Goal: Information Seeking & Learning: Learn about a topic

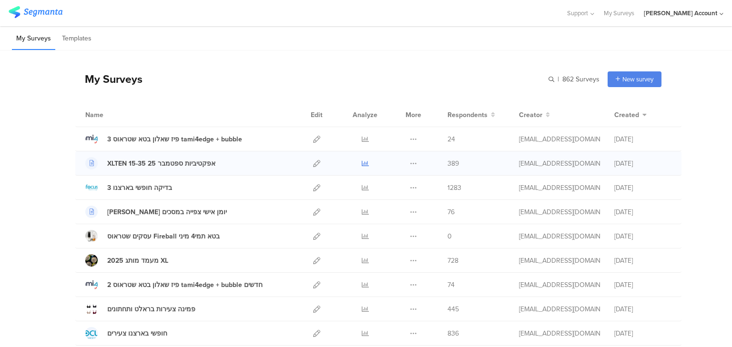
click at [362, 162] on icon at bounding box center [365, 163] width 7 height 7
click at [314, 164] on icon at bounding box center [316, 163] width 7 height 7
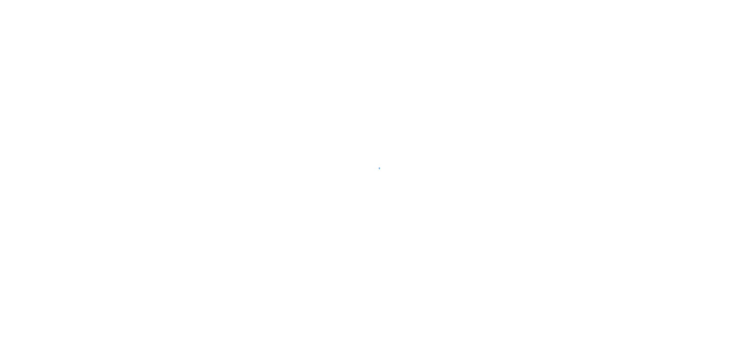
click at [193, 244] on div at bounding box center [366, 173] width 732 height 347
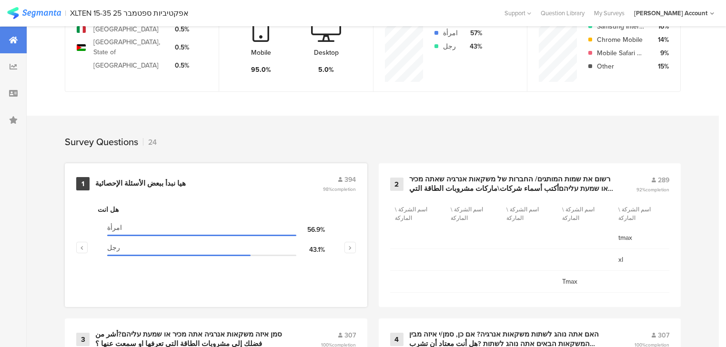
scroll to position [419, 0]
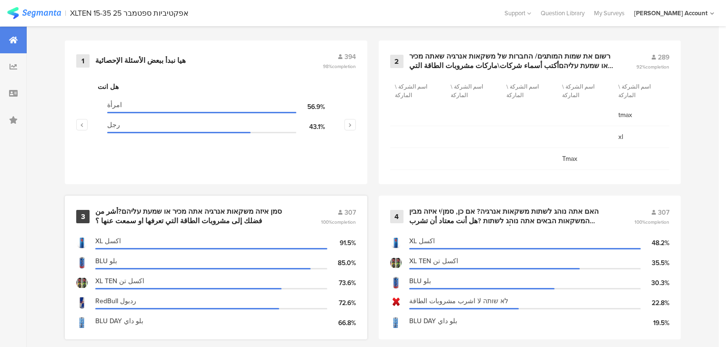
click at [152, 210] on div "סמן איזה משקאות אנרגיה אתה מכיר או שמעת עליהם?أشر من فضلك إلى مشروبات الطاقة ال…" at bounding box center [196, 216] width 203 height 19
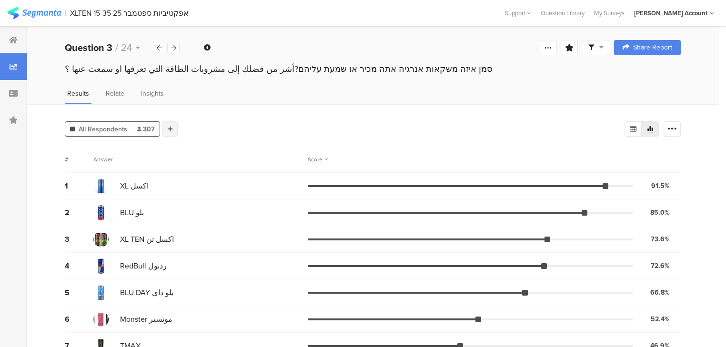
click at [172, 131] on div at bounding box center [169, 129] width 15 height 15
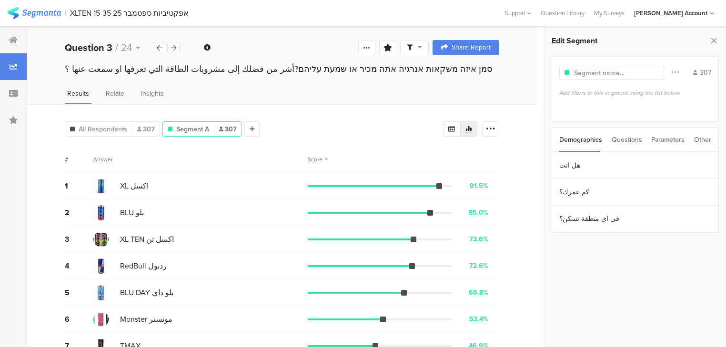
click at [625, 140] on div "Questions" at bounding box center [627, 140] width 30 height 24
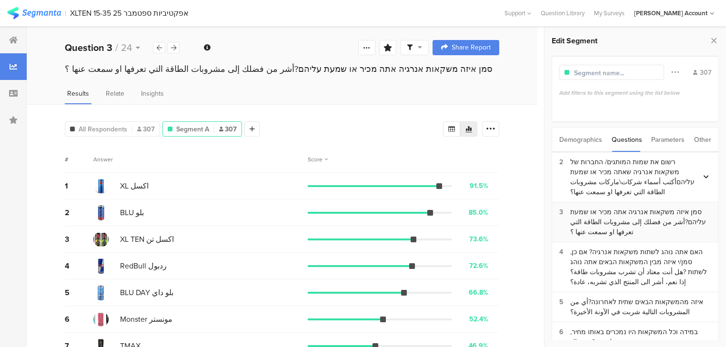
click at [627, 223] on div "סמן איזה משקאות אנרגיה אתה מכיר או שמעת עליהם?أشر من فضلك إلى مشروبات الطاقة ال…" at bounding box center [640, 222] width 141 height 30
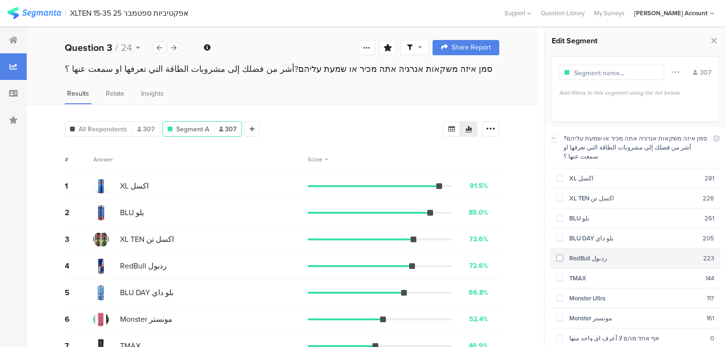
click at [586, 252] on section "RedBull ردبول 223" at bounding box center [635, 259] width 170 height 20
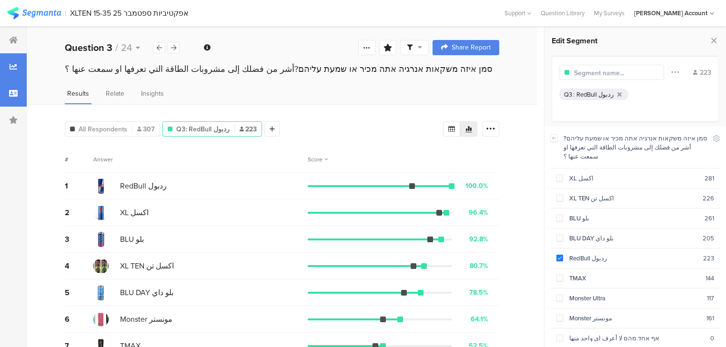
click at [12, 97] on div at bounding box center [13, 93] width 27 height 27
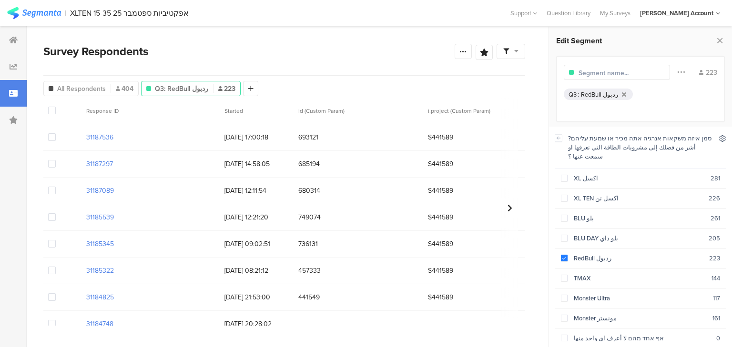
click at [724, 138] on icon at bounding box center [722, 138] width 6 height 6
click at [644, 164] on icon at bounding box center [645, 163] width 8 height 8
click at [644, 164] on icon at bounding box center [645, 163] width 7 height 6
click at [636, 164] on icon at bounding box center [633, 163] width 8 height 8
click at [14, 48] on div at bounding box center [13, 40] width 27 height 27
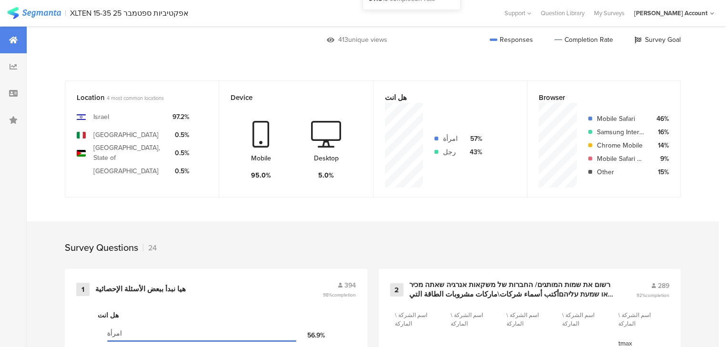
scroll to position [419, 0]
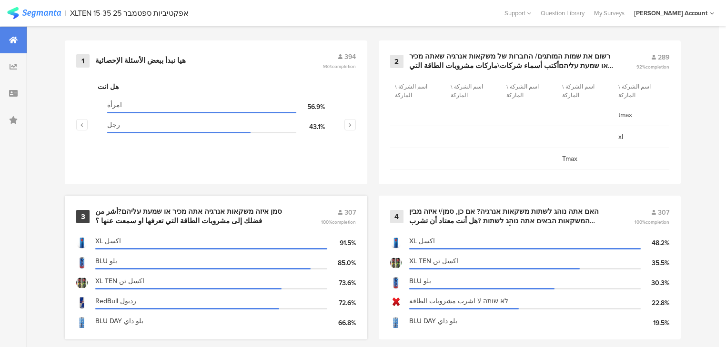
click at [167, 215] on div "סמן איזה משקאות אנרגיה אתה מכיר או שמעת עליהם?أشر من فضلك إلى مشروبات الطاقة ال…" at bounding box center [196, 216] width 203 height 19
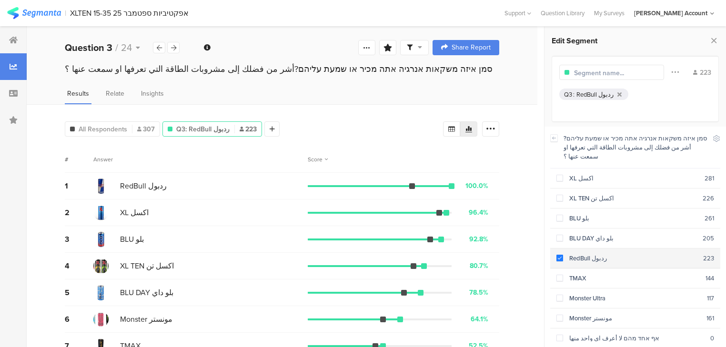
click at [604, 254] on div "RedBull ردبول" at bounding box center [633, 258] width 140 height 9
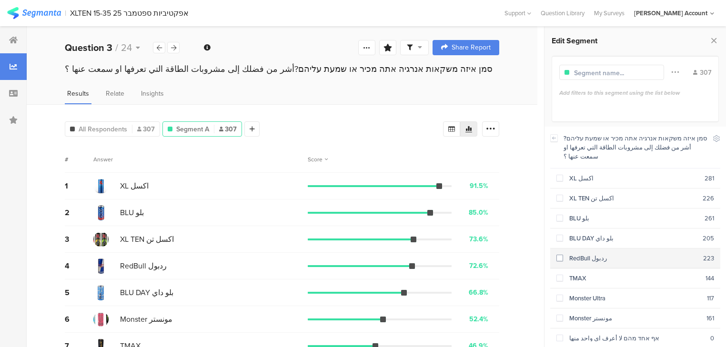
click at [588, 254] on div "RedBull ردبول" at bounding box center [633, 258] width 140 height 9
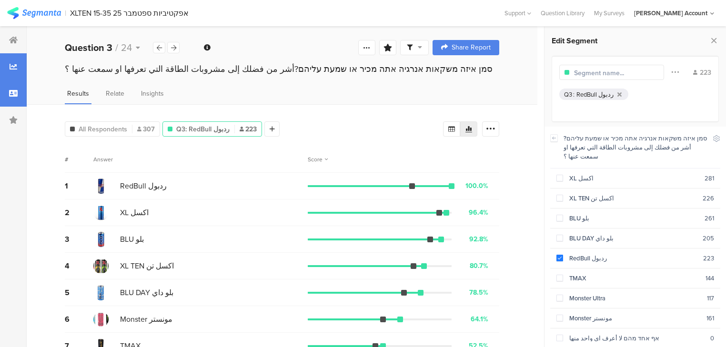
click at [13, 94] on icon at bounding box center [13, 94] width 9 height 8
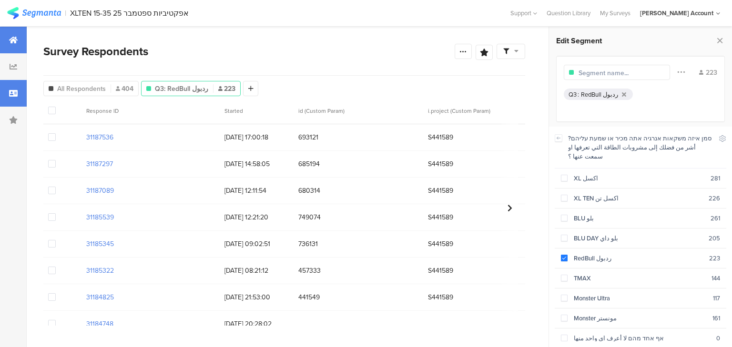
click at [20, 44] on div at bounding box center [13, 40] width 27 height 27
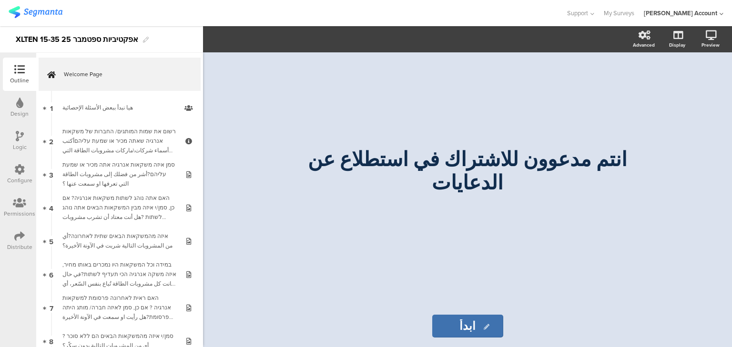
click at [11, 242] on div "Distribute" at bounding box center [19, 240] width 33 height 33
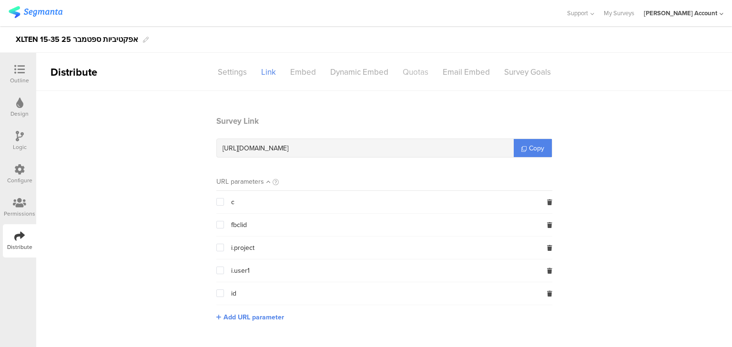
click at [414, 72] on div "Quotas" at bounding box center [415, 72] width 40 height 17
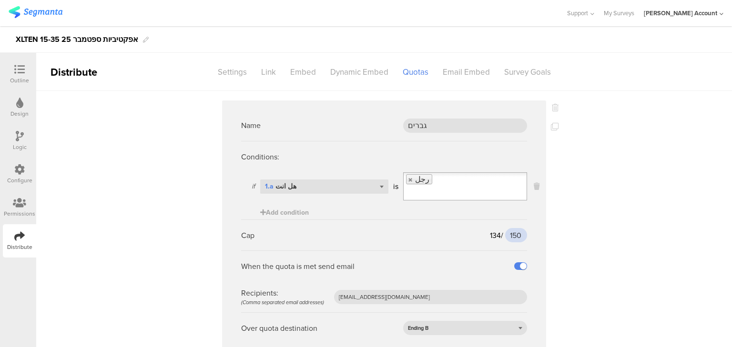
click at [517, 228] on input "150" at bounding box center [516, 235] width 22 height 14
click at [515, 228] on input "150" at bounding box center [516, 235] width 22 height 14
type input "180"
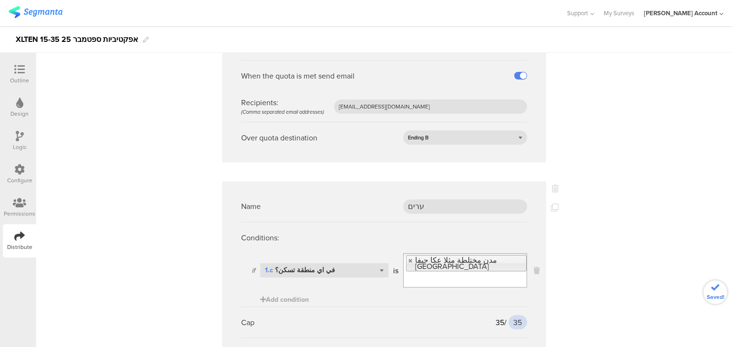
click at [515, 315] on input "35" at bounding box center [517, 322] width 19 height 14
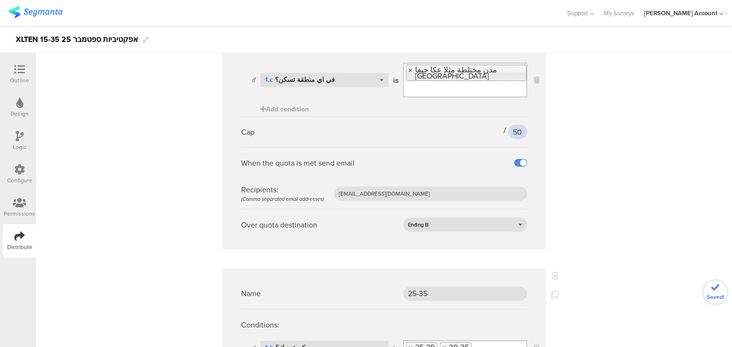
scroll to position [610, 0]
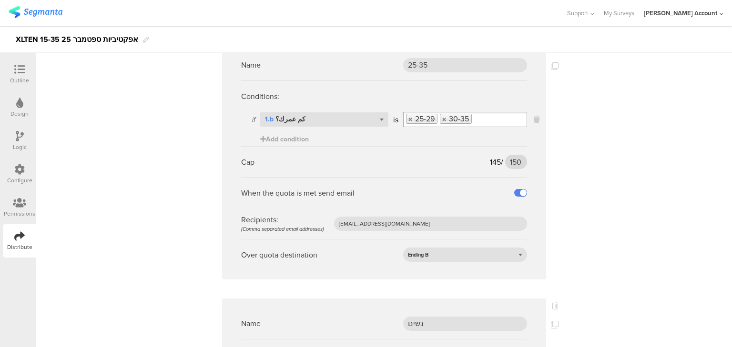
type input "50"
click at [513, 155] on input "150" at bounding box center [516, 162] width 22 height 14
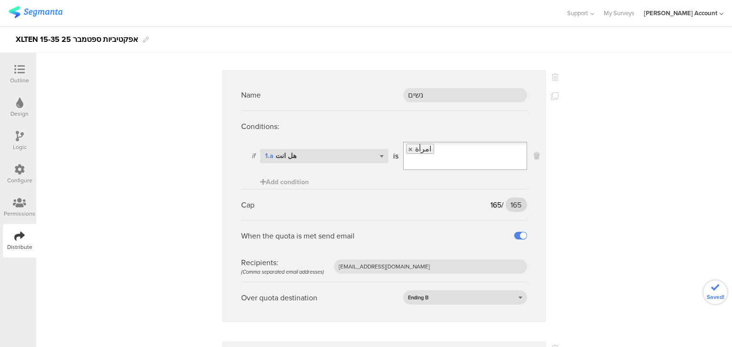
type input "180"
click at [510, 198] on input "165" at bounding box center [516, 205] width 21 height 14
click at [511, 198] on input "165" at bounding box center [516, 205] width 21 height 14
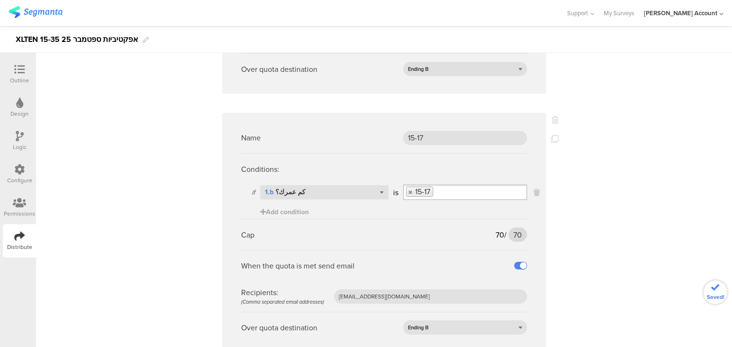
type input "190"
click at [515, 228] on input "70" at bounding box center [517, 235] width 19 height 14
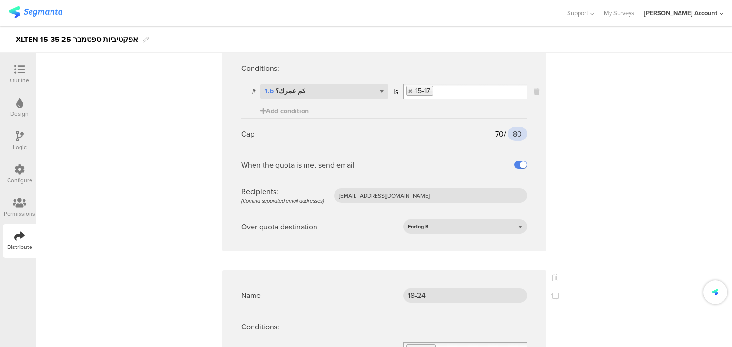
scroll to position [1296, 0]
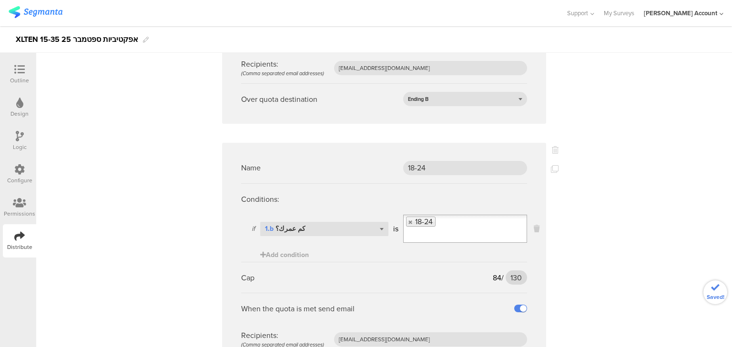
type input "80"
click at [513, 271] on input "130" at bounding box center [516, 278] width 21 height 14
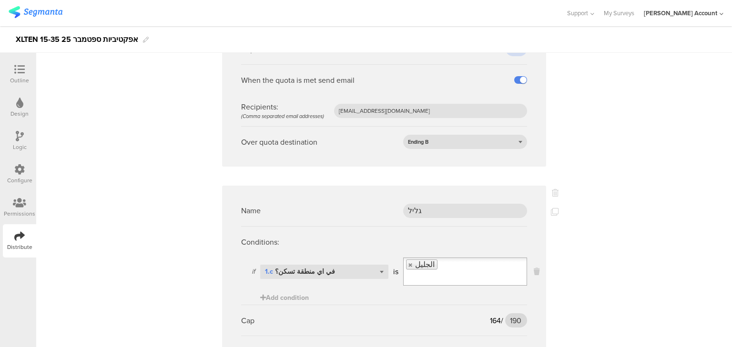
scroll to position [1753, 0]
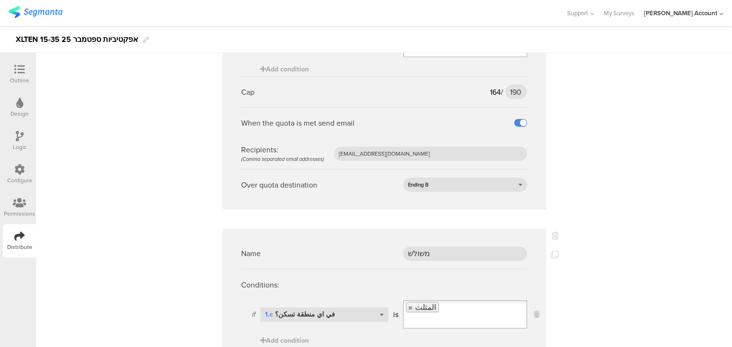
type input "129"
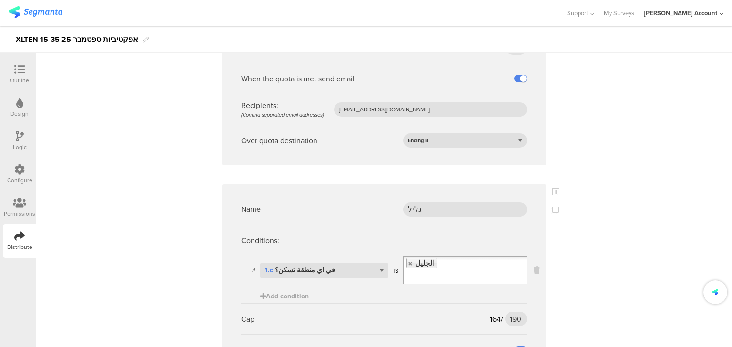
scroll to position [1525, 0]
type input "130"
click at [513, 314] on input "190" at bounding box center [516, 321] width 22 height 14
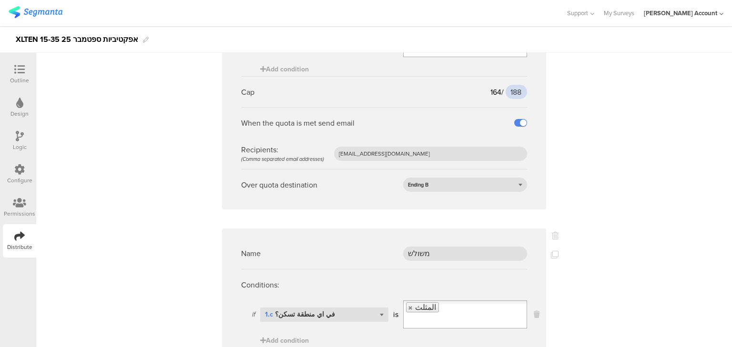
scroll to position [1877, 0]
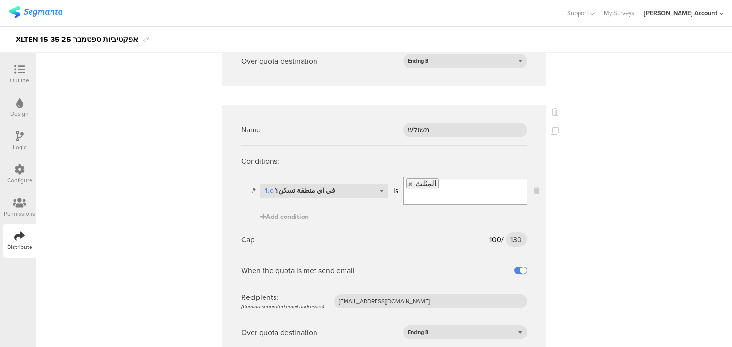
type input "188"
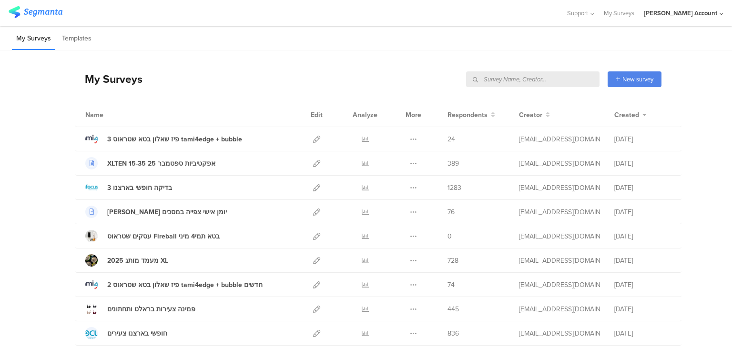
click at [556, 81] on input "text" at bounding box center [532, 79] width 133 height 16
type input "מכללת"
click at [551, 82] on input "text" at bounding box center [532, 79] width 133 height 16
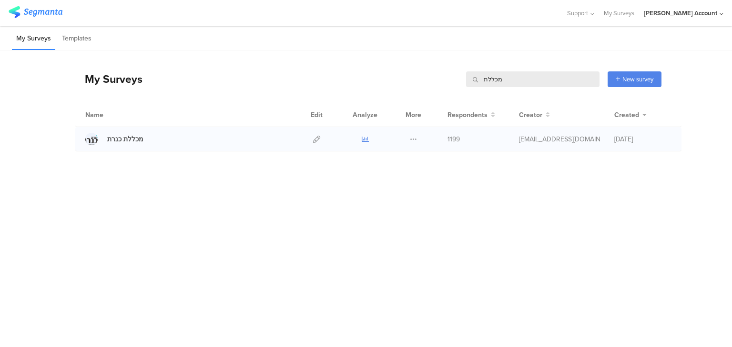
type input "מכללת"
click at [363, 137] on icon at bounding box center [365, 139] width 7 height 7
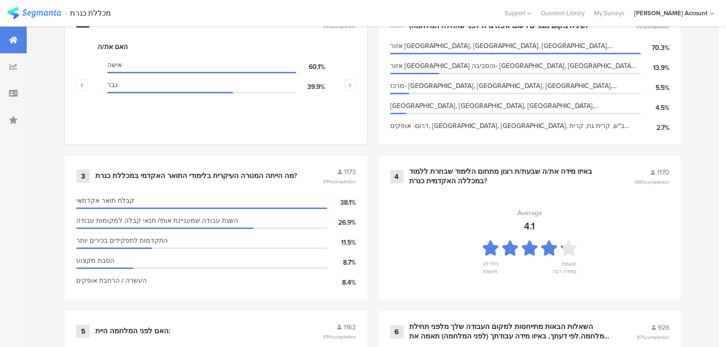
scroll to position [381, 0]
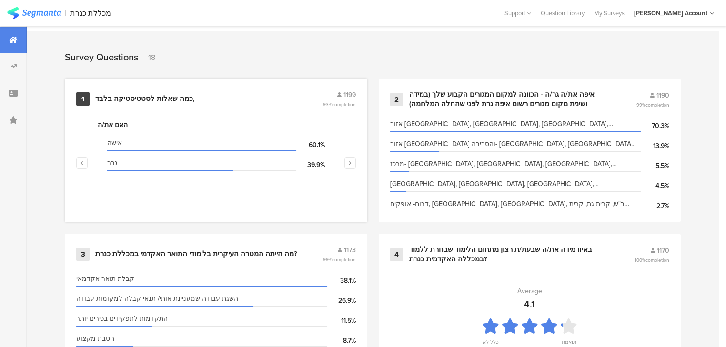
click at [120, 97] on div "כמה שאלות לסטטיסטיקה בלבד," at bounding box center [145, 99] width 100 height 10
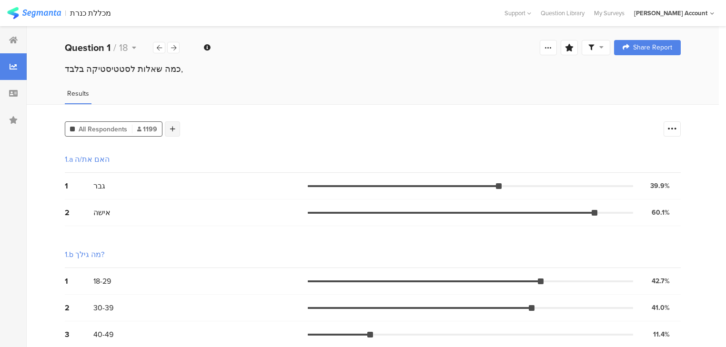
click at [175, 127] on div at bounding box center [172, 129] width 15 height 15
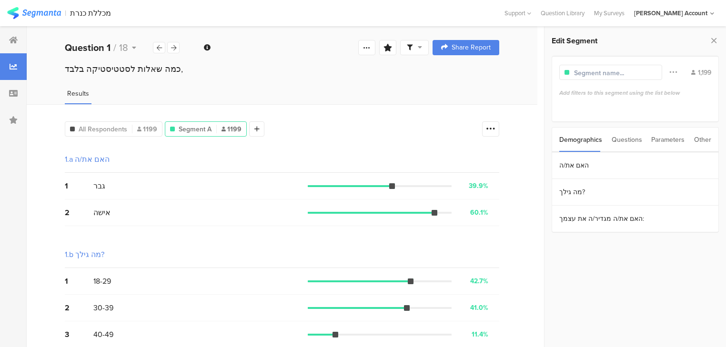
click at [675, 139] on div "Parameters" at bounding box center [667, 140] width 33 height 24
click at [679, 163] on section "p" at bounding box center [635, 165] width 166 height 27
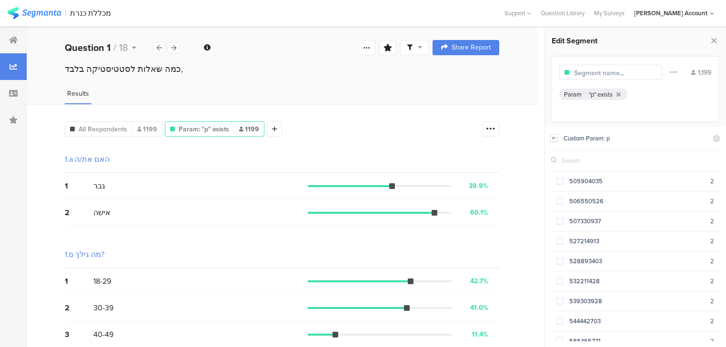
click at [551, 139] on icon at bounding box center [554, 138] width 7 height 8
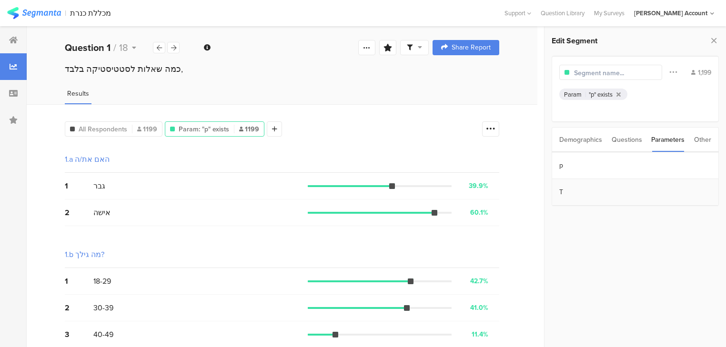
click at [618, 199] on section "T" at bounding box center [635, 192] width 166 height 27
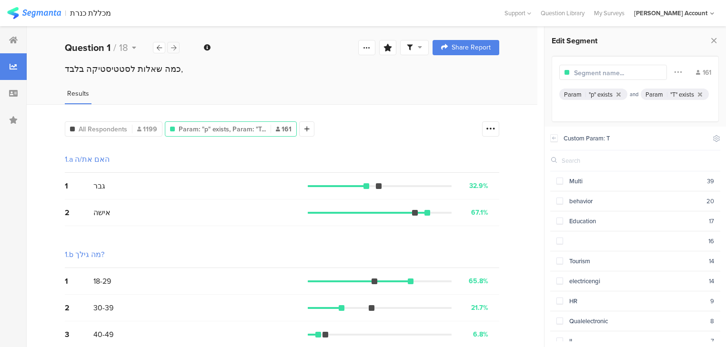
click at [173, 47] on icon at bounding box center [173, 48] width 5 height 6
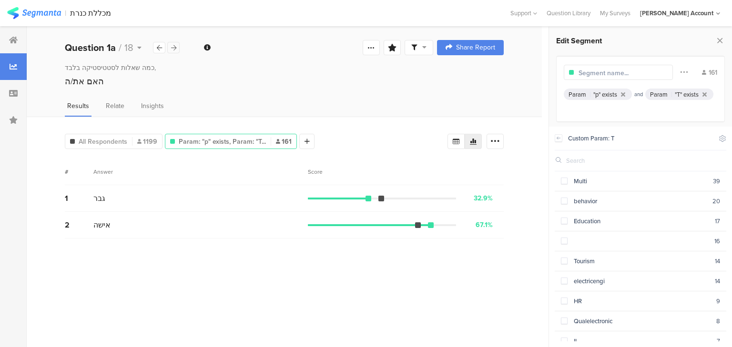
click at [173, 47] on icon at bounding box center [173, 48] width 5 height 6
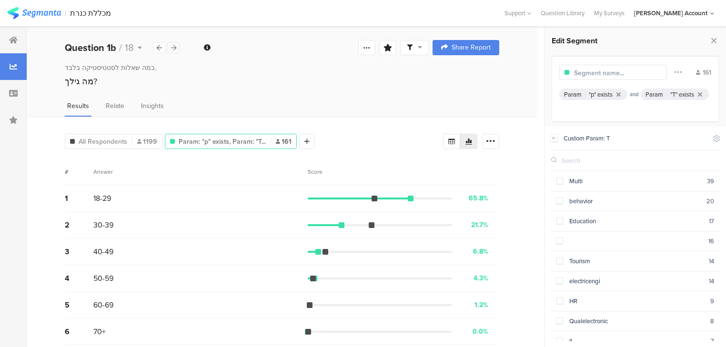
click at [173, 47] on icon at bounding box center [173, 48] width 5 height 6
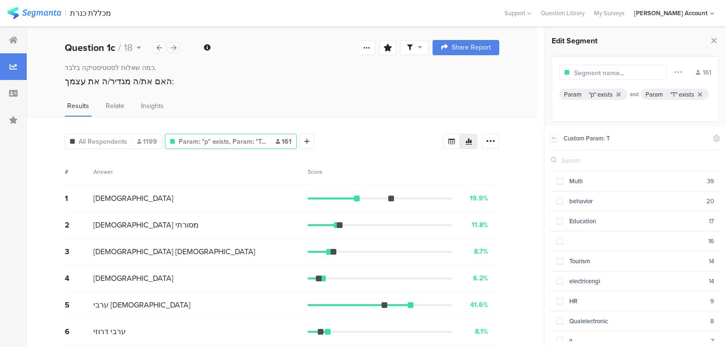
click at [173, 47] on icon at bounding box center [173, 48] width 5 height 6
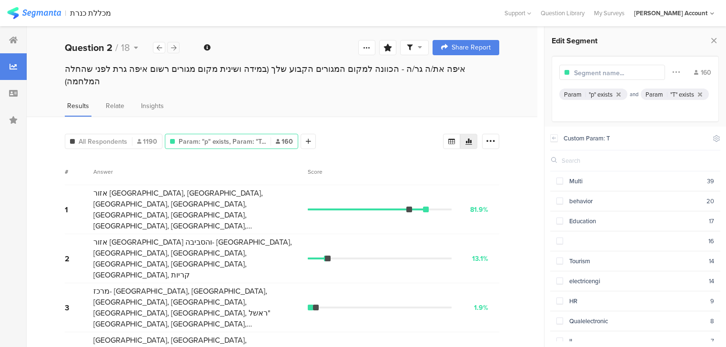
click at [173, 47] on icon at bounding box center [173, 48] width 5 height 6
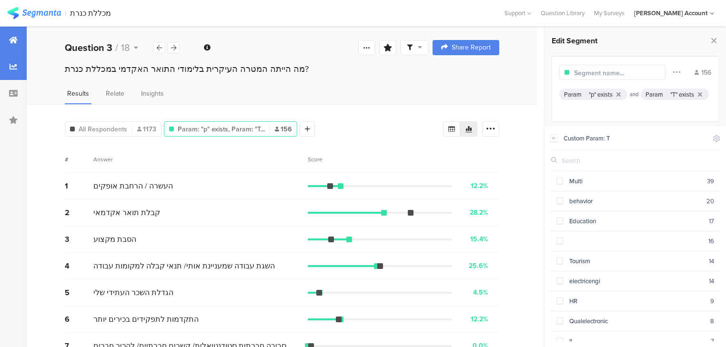
click at [9, 38] on icon at bounding box center [13, 40] width 9 height 8
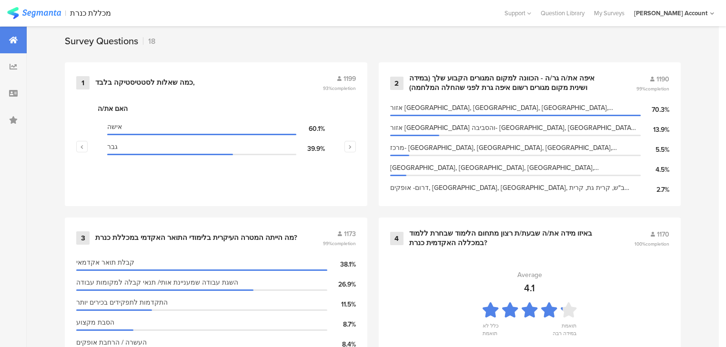
scroll to position [419, 0]
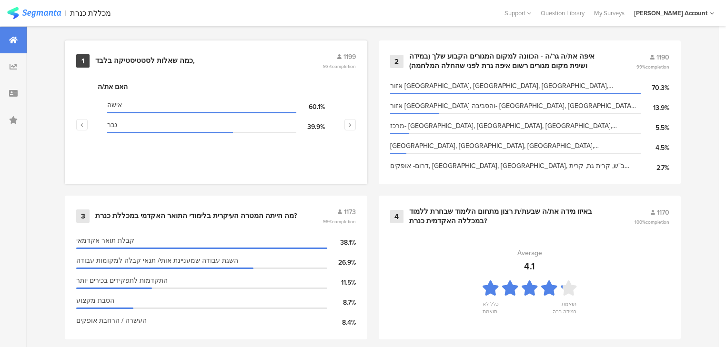
click at [134, 59] on div "כמה שאלות לסטטיסטיקה בלבד," at bounding box center [145, 61] width 100 height 10
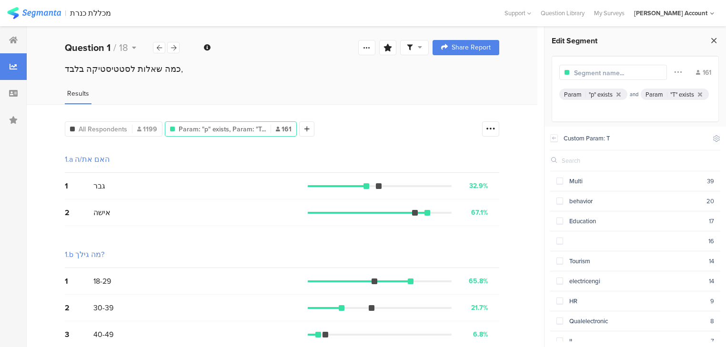
click at [713, 40] on icon at bounding box center [714, 40] width 10 height 13
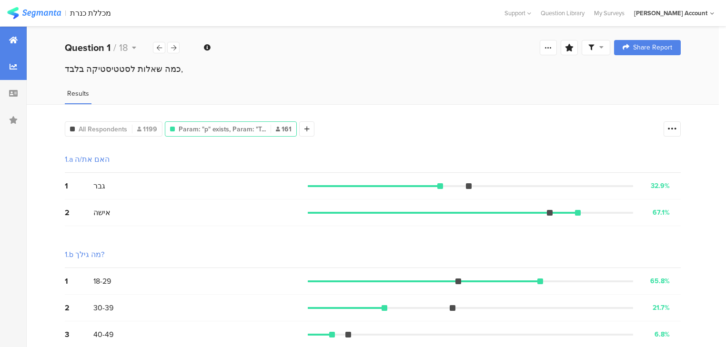
click at [13, 46] on div at bounding box center [13, 40] width 27 height 27
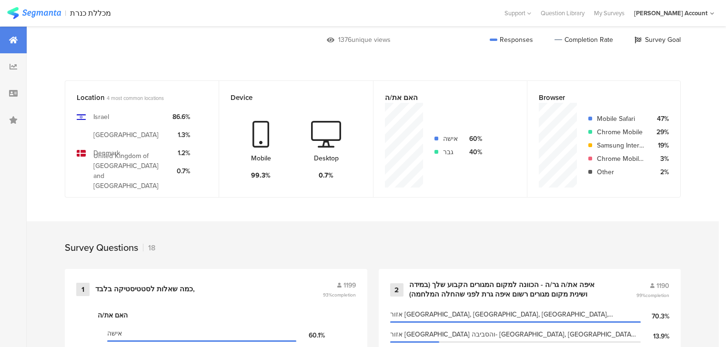
scroll to position [419, 0]
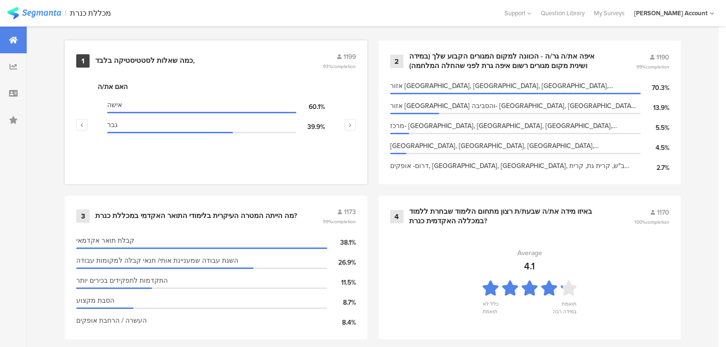
click at [154, 63] on div "1 כמה שאלות לסטטיסטיקה בלבד, 1199 93% completion" at bounding box center [216, 61] width 280 height 18
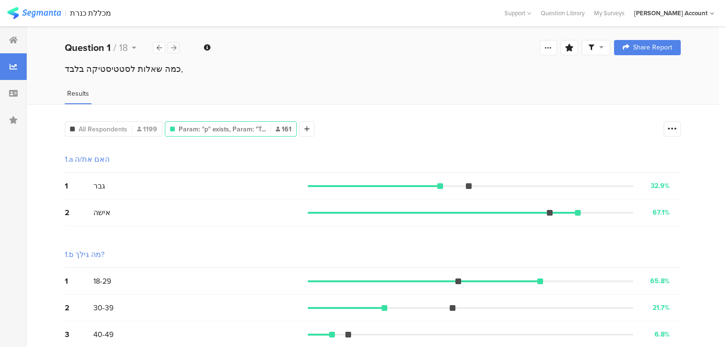
click at [174, 46] on icon at bounding box center [173, 48] width 5 height 6
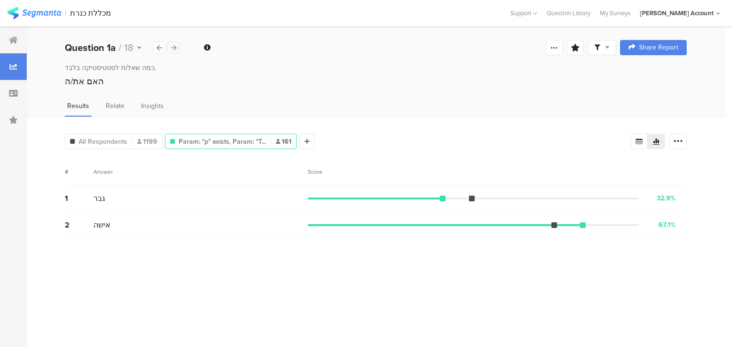
click at [174, 46] on icon at bounding box center [173, 48] width 5 height 6
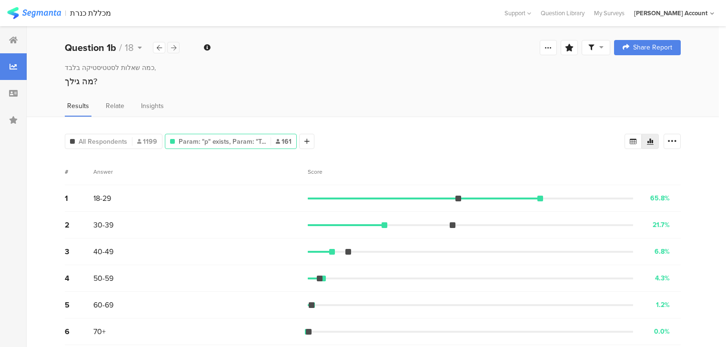
click at [174, 46] on icon at bounding box center [173, 48] width 5 height 6
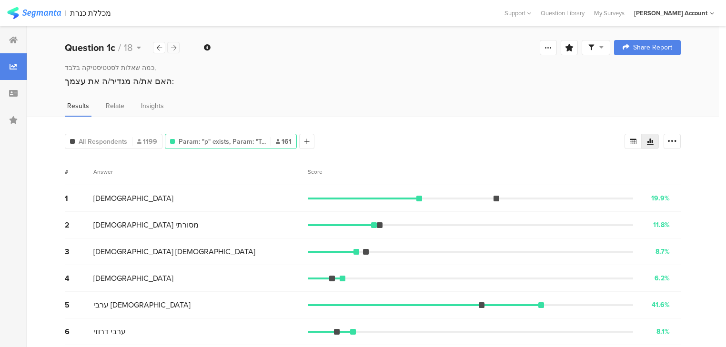
click at [174, 46] on icon at bounding box center [173, 48] width 5 height 6
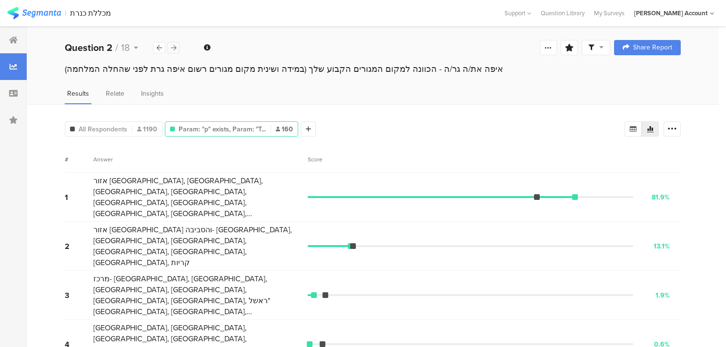
click at [174, 46] on icon at bounding box center [173, 48] width 5 height 6
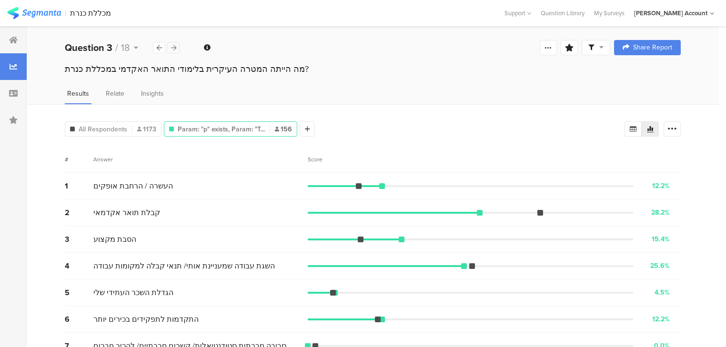
click at [174, 46] on icon at bounding box center [173, 48] width 5 height 6
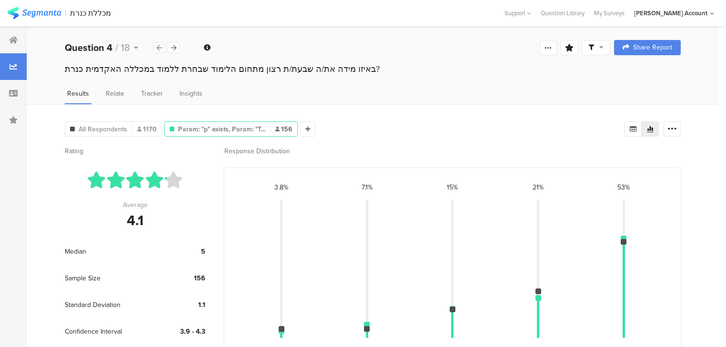
click at [160, 47] on icon at bounding box center [159, 48] width 5 height 6
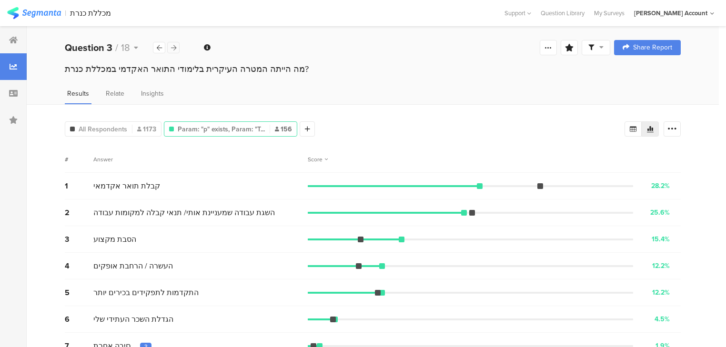
click at [176, 50] on icon at bounding box center [173, 48] width 5 height 6
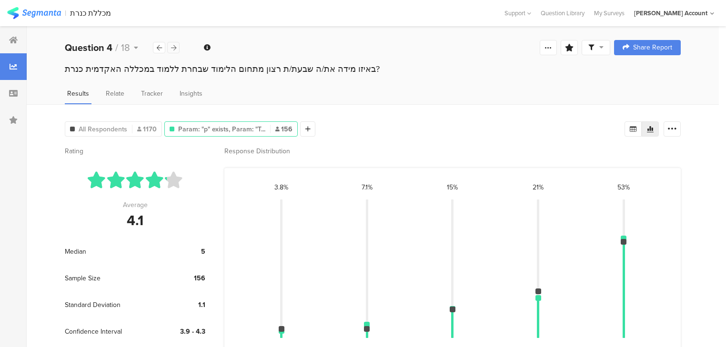
click at [175, 48] on icon at bounding box center [173, 48] width 5 height 6
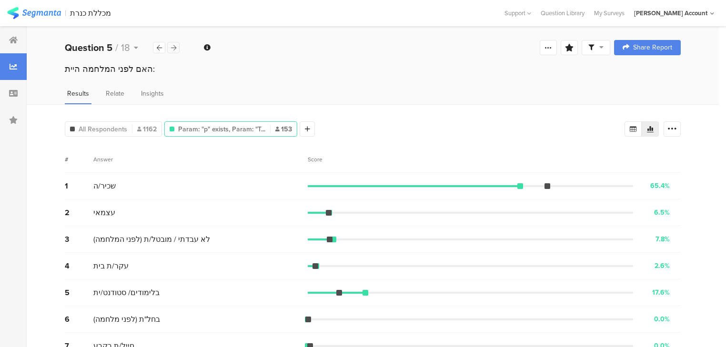
click at [175, 48] on icon at bounding box center [173, 48] width 5 height 6
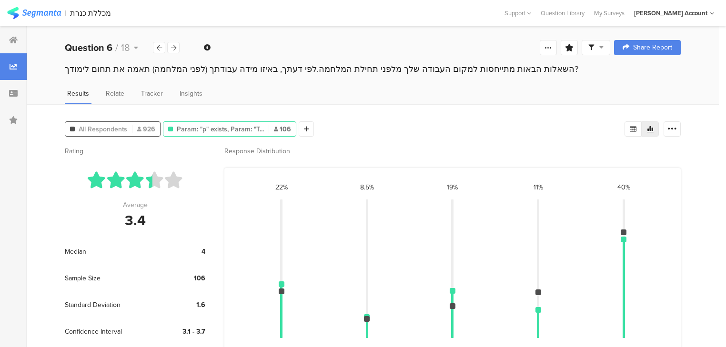
click at [111, 126] on span "All Respondents" at bounding box center [103, 129] width 49 height 10
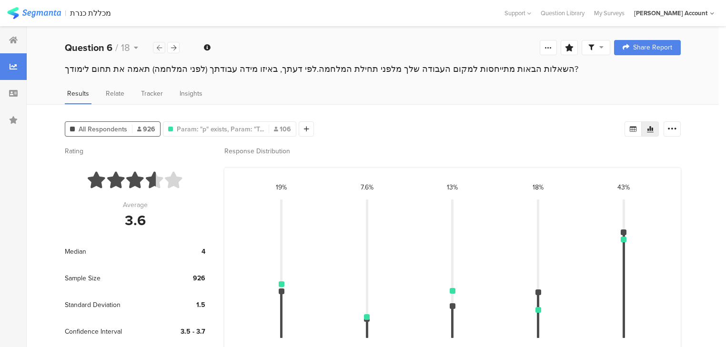
click at [158, 46] on icon at bounding box center [159, 48] width 5 height 6
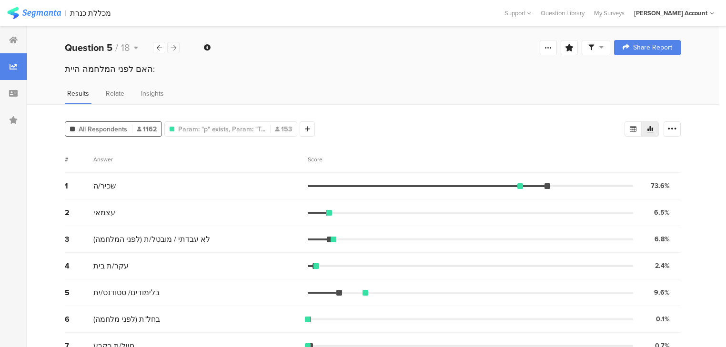
click at [172, 48] on icon at bounding box center [173, 48] width 5 height 6
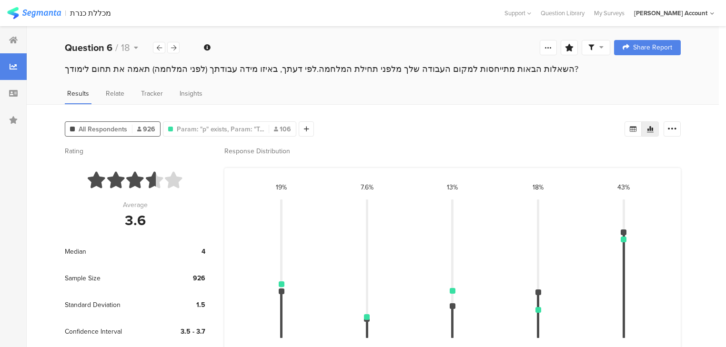
click at [174, 74] on div "השאלות הבאות מתייחסות למקום העבודה שלך מלפני תחילת המלחמה.לפי דעתך, באיזו מידה …" at bounding box center [373, 69] width 616 height 12
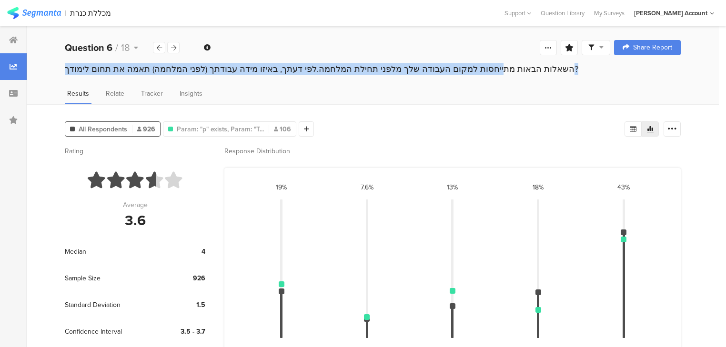
click at [174, 74] on div "השאלות הבאות מתייחסות למקום העבודה שלך מלפני תחילת המלחמה.לפי דעתך, באיזו מידה …" at bounding box center [373, 69] width 616 height 12
copy section "השאלות הבאות מתייחסות למקום העבודה שלך מלפני תחילת המלחמה.לפי דעתך, באיזו מידה …"
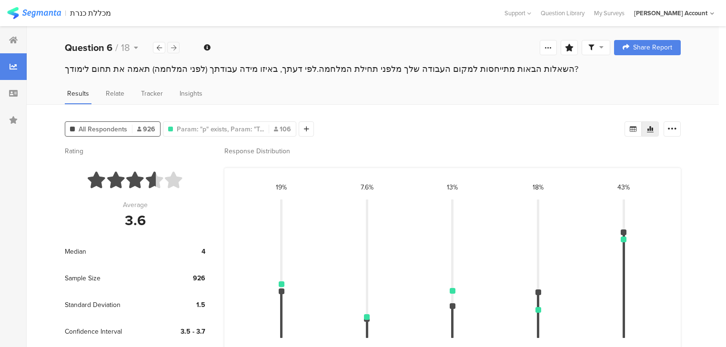
click at [173, 45] on icon at bounding box center [173, 48] width 5 height 6
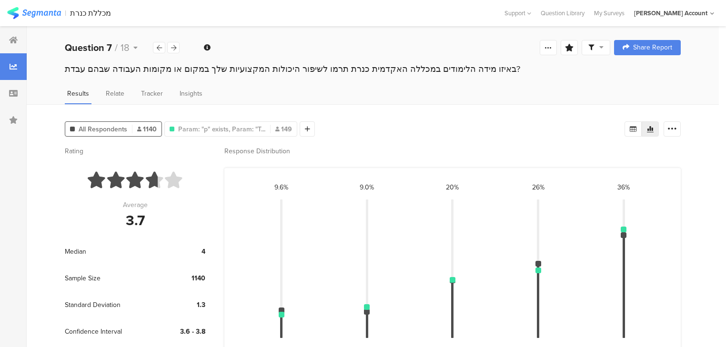
click at [138, 71] on div "באיזו מידה הלימודים במכללה האקדמית כנרת תרמו לשיפור היכולות המקצועיות שלך במקום…" at bounding box center [373, 69] width 616 height 12
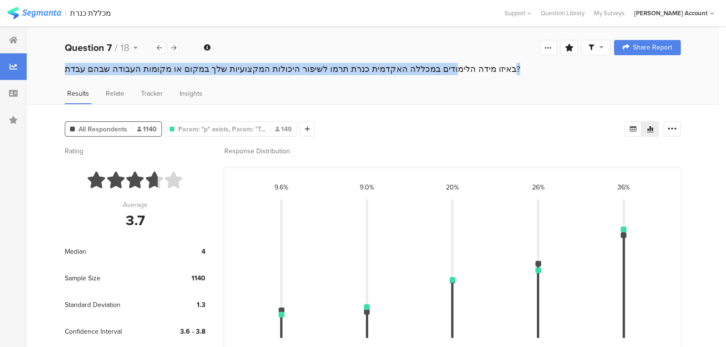
click at [138, 71] on div "באיזו מידה הלימודים במכללה האקדמית כנרת תרמו לשיפור היכולות המקצועיות שלך במקום…" at bounding box center [373, 69] width 616 height 12
copy section "באיזו מידה הלימודים במכללה האקדמית כנרת תרמו לשיפור היכולות המקצועיות שלך במקום…"
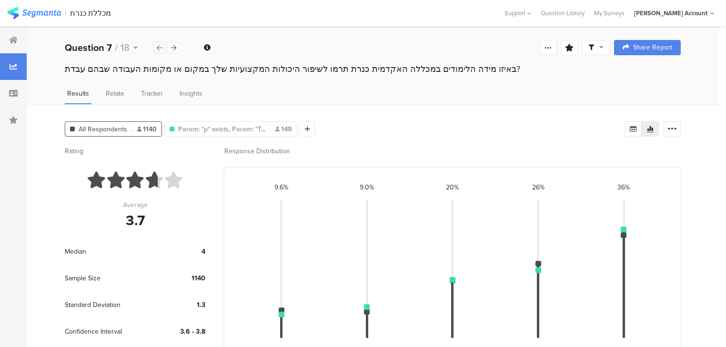
click at [158, 48] on icon at bounding box center [159, 48] width 5 height 6
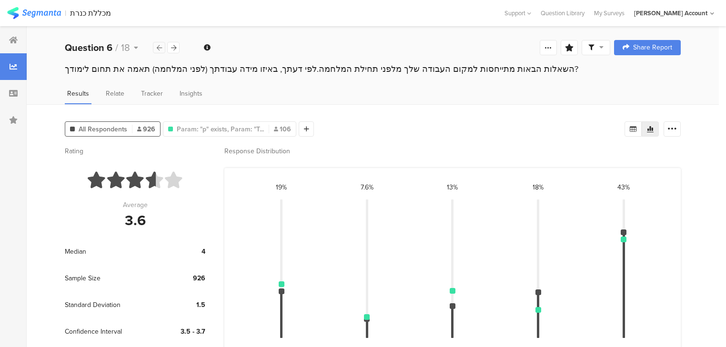
click at [158, 48] on icon at bounding box center [159, 48] width 5 height 6
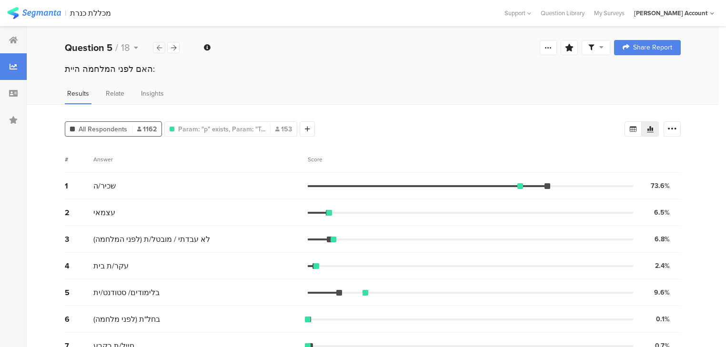
click at [158, 48] on icon at bounding box center [159, 48] width 5 height 6
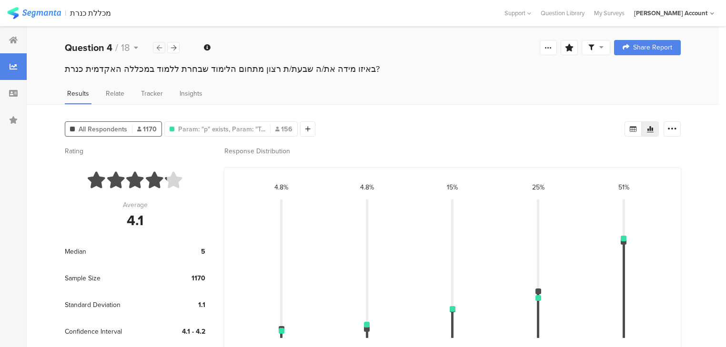
click at [158, 48] on icon at bounding box center [159, 48] width 5 height 6
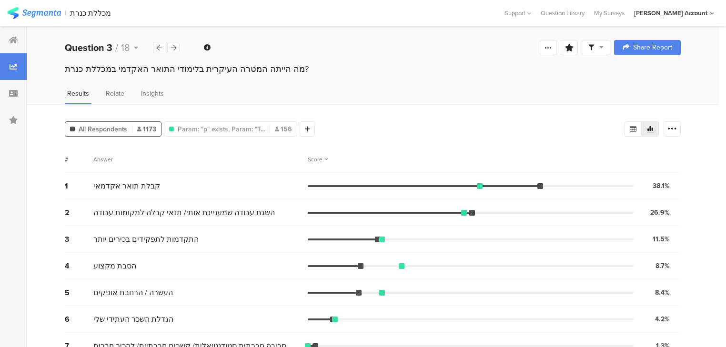
click at [158, 48] on icon at bounding box center [159, 48] width 5 height 6
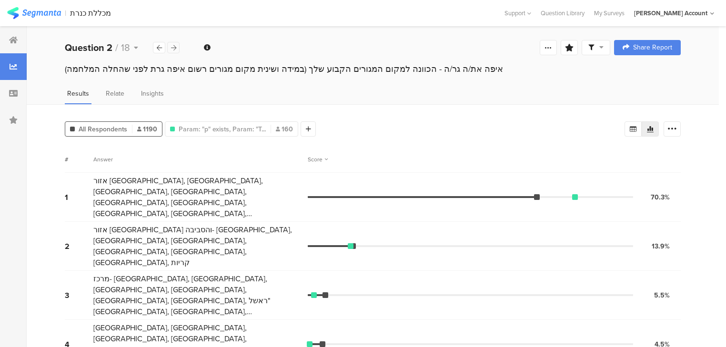
click at [172, 48] on icon at bounding box center [173, 48] width 5 height 6
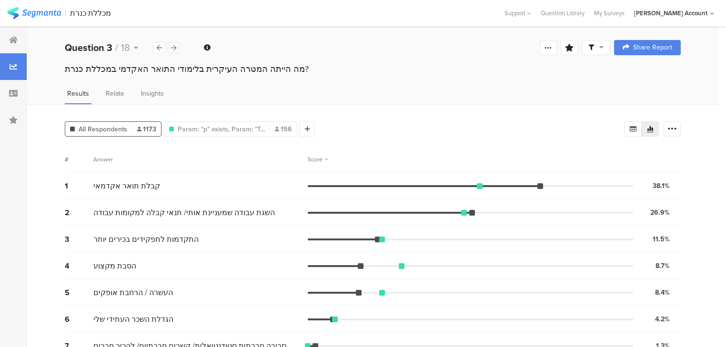
click at [172, 46] on icon at bounding box center [173, 48] width 5 height 6
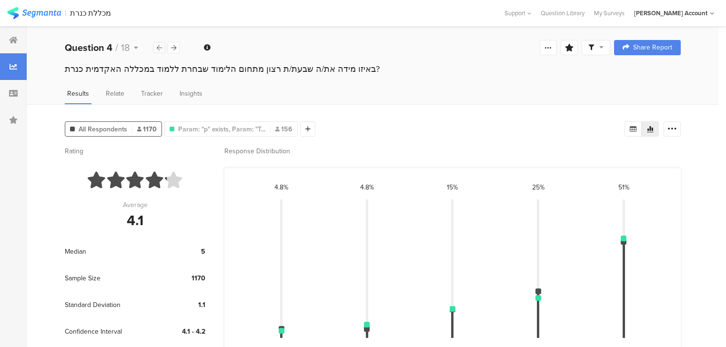
click at [157, 46] on icon at bounding box center [159, 48] width 5 height 6
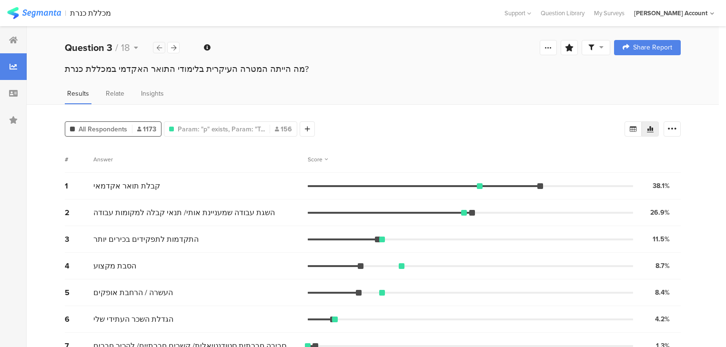
click at [157, 46] on icon at bounding box center [159, 48] width 5 height 6
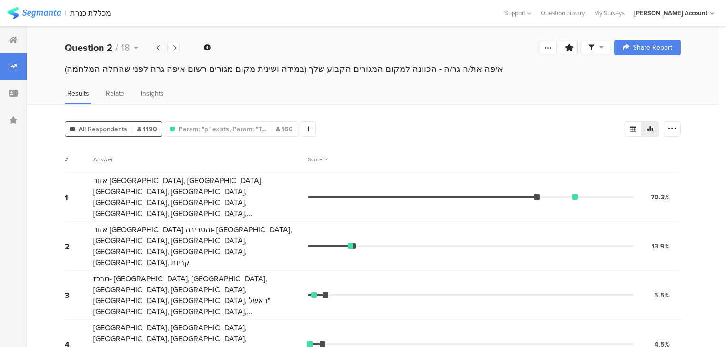
click at [157, 46] on icon at bounding box center [159, 48] width 5 height 6
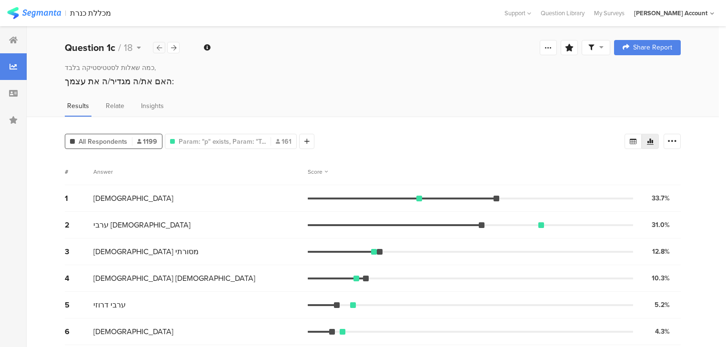
click at [157, 46] on icon at bounding box center [159, 48] width 5 height 6
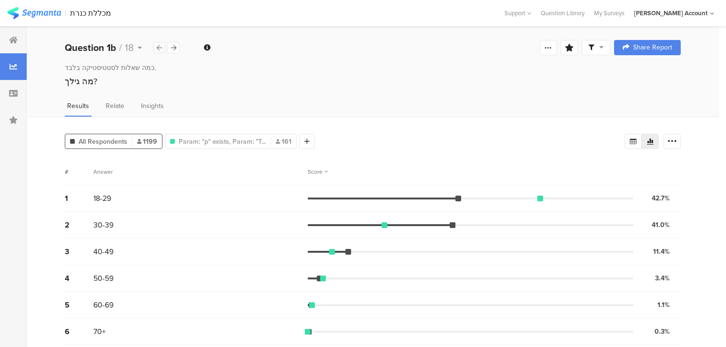
click at [157, 46] on icon at bounding box center [159, 48] width 5 height 6
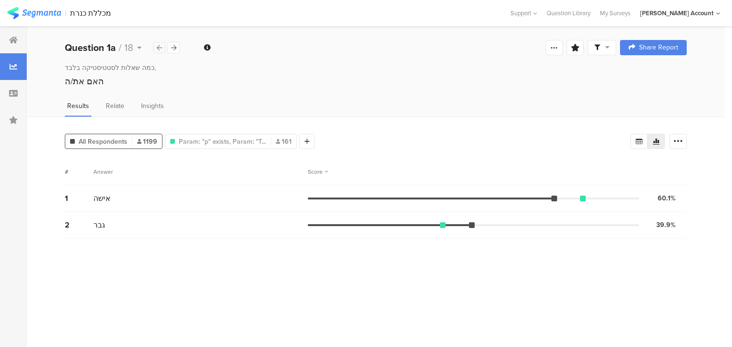
click at [157, 46] on icon at bounding box center [159, 48] width 5 height 6
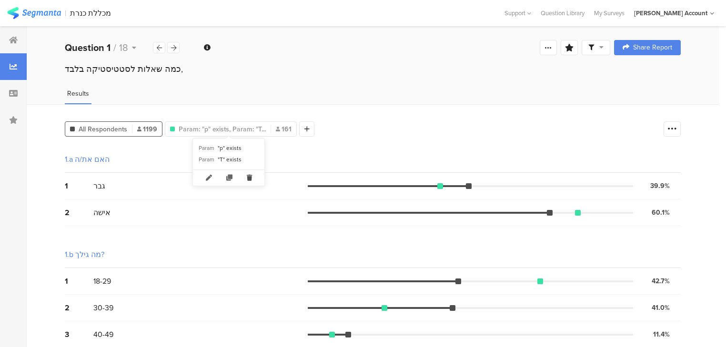
click at [249, 177] on icon at bounding box center [250, 178] width 20 height 16
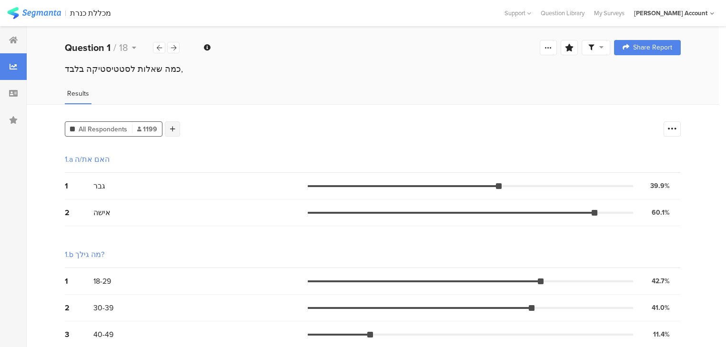
click at [170, 126] on icon at bounding box center [172, 129] width 5 height 7
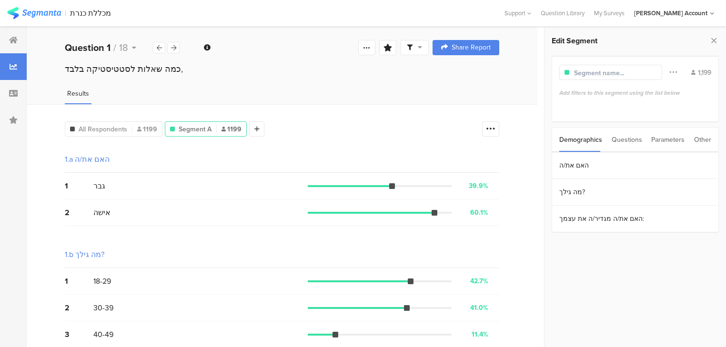
click at [629, 137] on div "Questions" at bounding box center [627, 140] width 30 height 24
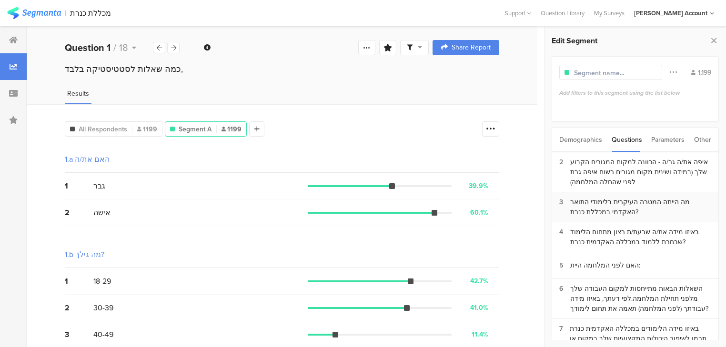
click at [621, 210] on div "מה הייתה המטרה העיקרית בלימודי התואר האקדמי במכללת כנרת?" at bounding box center [640, 207] width 141 height 20
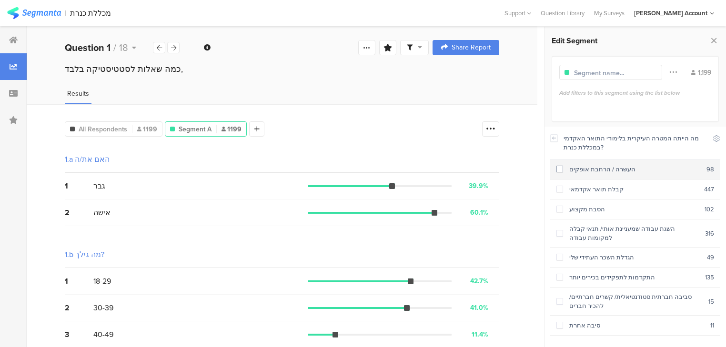
click at [606, 170] on div "העשרה / הרחבת אופקים" at bounding box center [634, 169] width 143 height 9
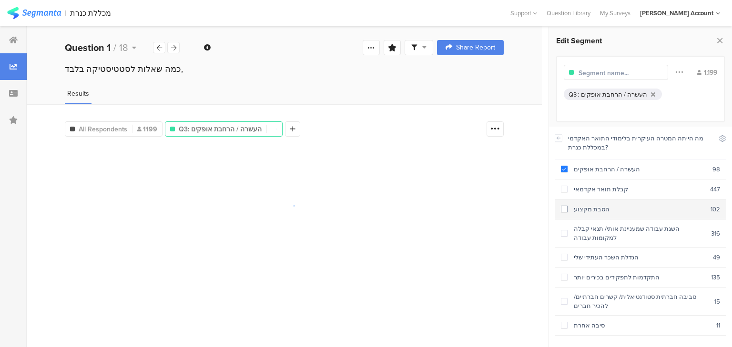
drag, startPoint x: 607, startPoint y: 186, endPoint x: 607, endPoint y: 203, distance: 17.6
click at [607, 186] on div "קבלת תואר אקדמאי" at bounding box center [638, 189] width 142 height 9
drag, startPoint x: 607, startPoint y: 206, endPoint x: 608, endPoint y: 212, distance: 5.8
click at [607, 206] on div "הסבת מקצוע" at bounding box center [638, 209] width 143 height 9
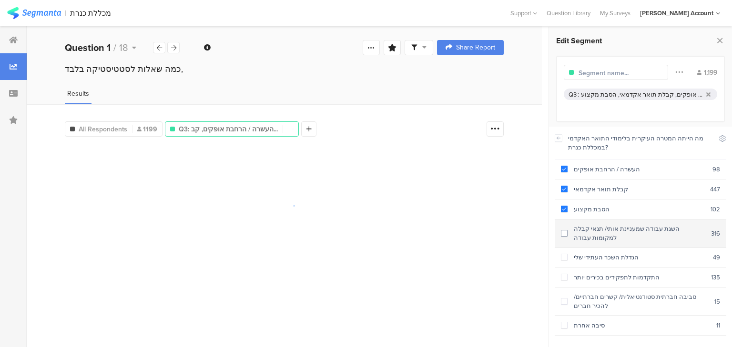
click at [612, 220] on section "השגת עבודה שמעניינת אותי/ תנאי קבלה למקומות עבודה 316" at bounding box center [641, 234] width 172 height 28
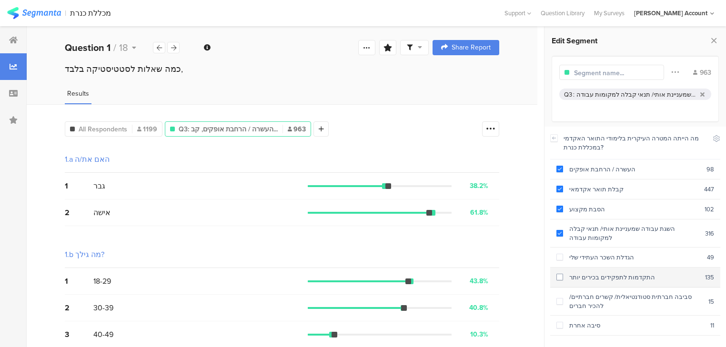
drag, startPoint x: 603, startPoint y: 254, endPoint x: 597, endPoint y: 274, distance: 20.0
click at [602, 255] on div "הגדלת השכר העתידי שלי" at bounding box center [635, 257] width 144 height 9
click at [598, 276] on div "התקדמות לתפקידים בכירים יותר" at bounding box center [638, 277] width 143 height 9
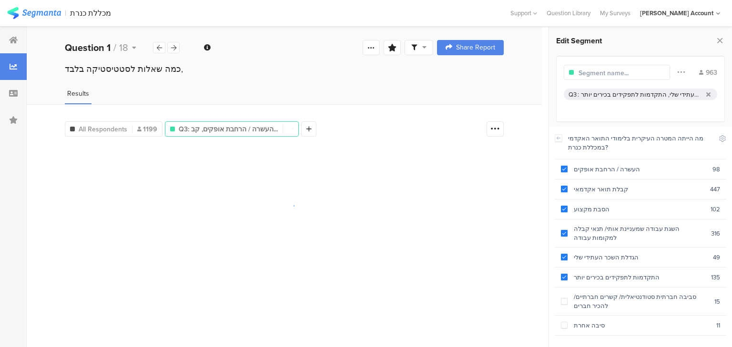
drag, startPoint x: 600, startPoint y: 294, endPoint x: 597, endPoint y: 334, distance: 39.7
click at [600, 296] on div "סביבה חברתית סטודנטיאלית/ קשרים חברתיים/ להכיר חברים" at bounding box center [640, 302] width 147 height 18
click at [597, 326] on div "סיבה אחרת" at bounding box center [641, 325] width 149 height 9
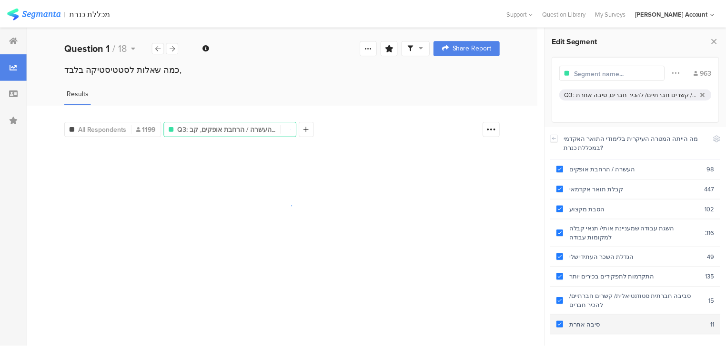
scroll to position [191, 0]
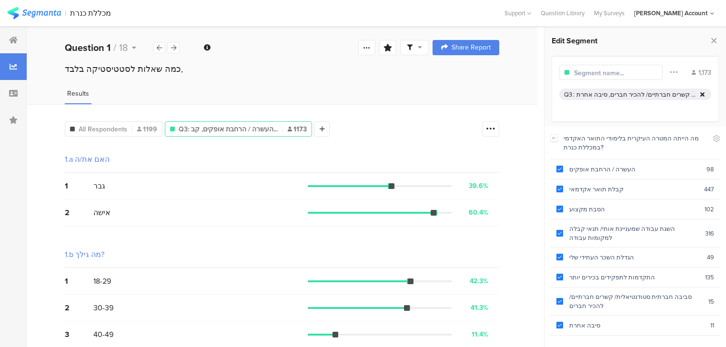
click at [703, 95] on icon at bounding box center [702, 94] width 4 height 6
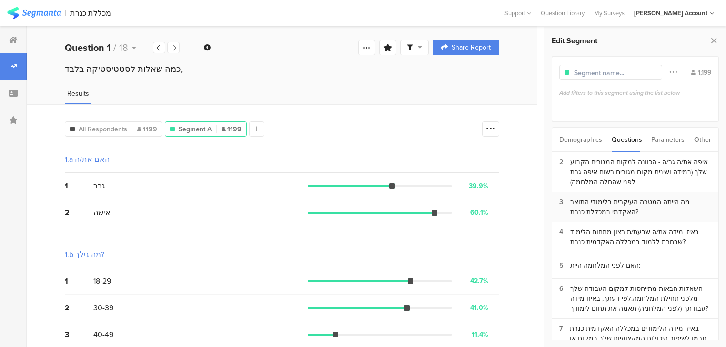
click at [615, 212] on div "מה הייתה המטרה העיקרית בלימודי התואר האקדמי במכללת כנרת?" at bounding box center [640, 207] width 141 height 20
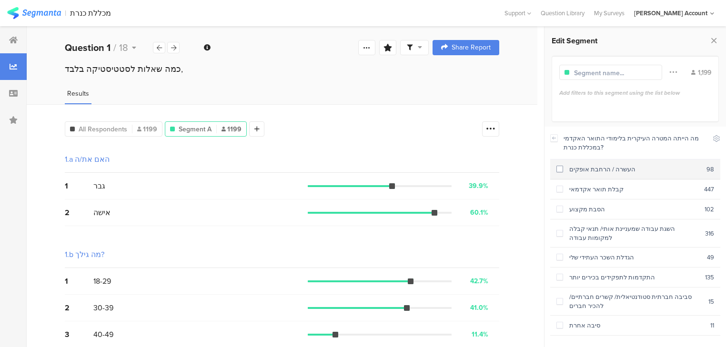
click at [572, 170] on div "העשרה / הרחבת אופקים" at bounding box center [634, 169] width 143 height 9
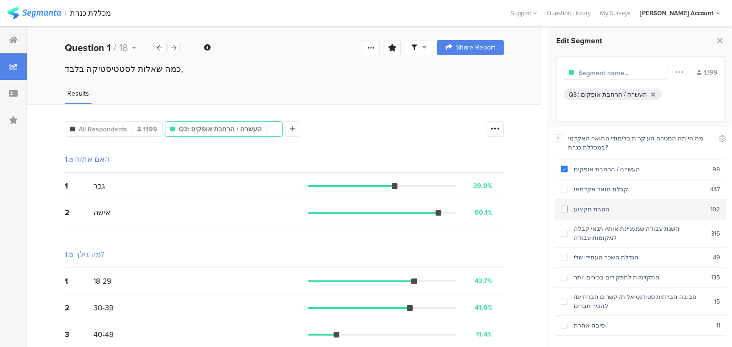
click at [586, 200] on section "הסבת מקצוע 102" at bounding box center [641, 210] width 172 height 20
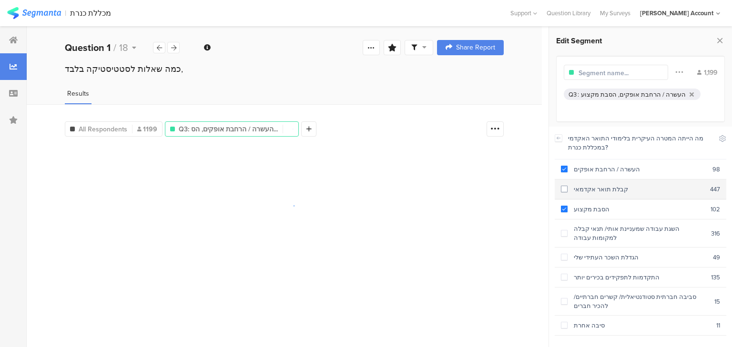
click at [576, 182] on section "קבלת תואר אקדמאי 447" at bounding box center [641, 190] width 172 height 20
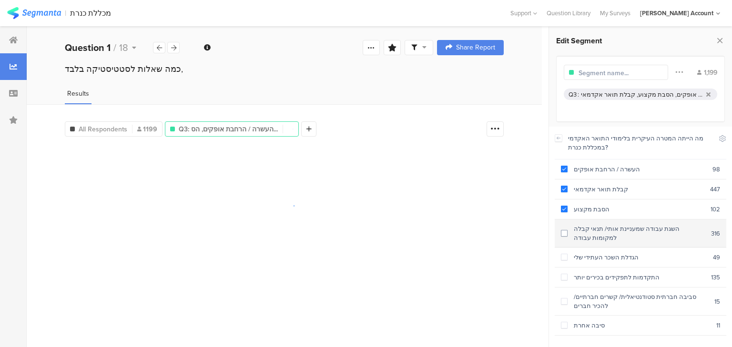
click at [586, 229] on div "השגת עבודה שמעניינת אותי/ תנאי קבלה למקומות עבודה" at bounding box center [638, 233] width 143 height 18
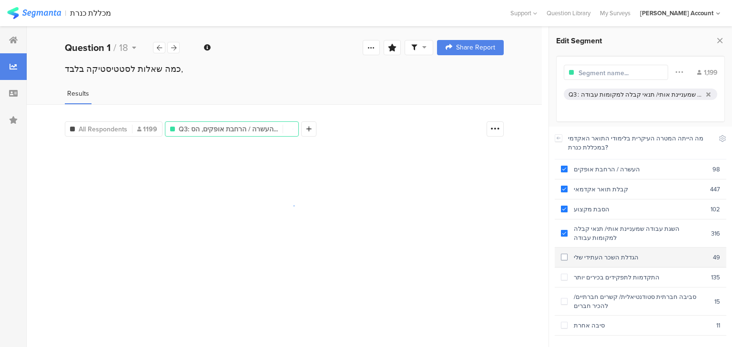
click at [585, 255] on div "הגדלת השכר העתידי שלי" at bounding box center [639, 257] width 145 height 9
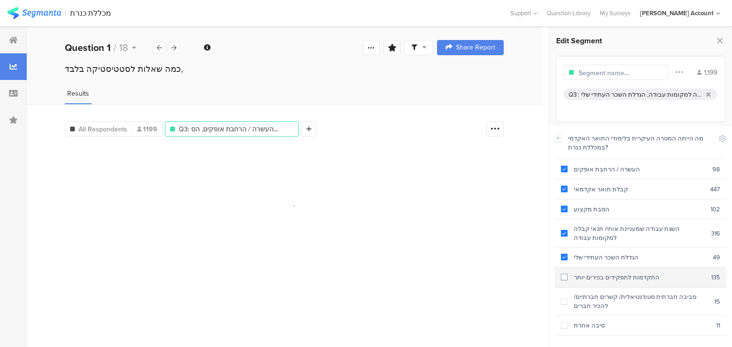
drag, startPoint x: 583, startPoint y: 279, endPoint x: 586, endPoint y: 294, distance: 15.1
click at [583, 281] on section "התקדמות לתפקידים בכירים יותר 135" at bounding box center [641, 278] width 172 height 20
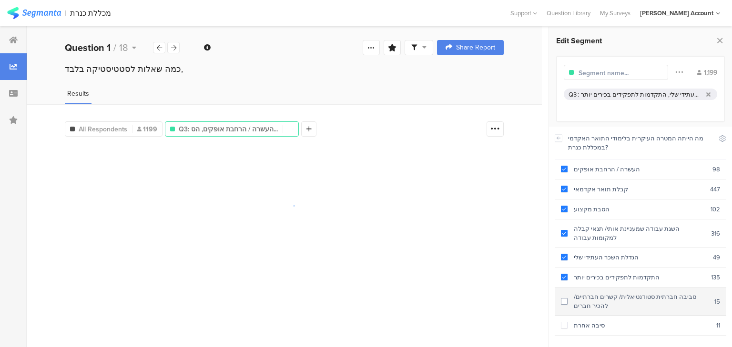
click at [587, 298] on div "סביבה חברתית סטודנטיאלית/ קשרים חברתיים/ להכיר חברים" at bounding box center [640, 302] width 147 height 18
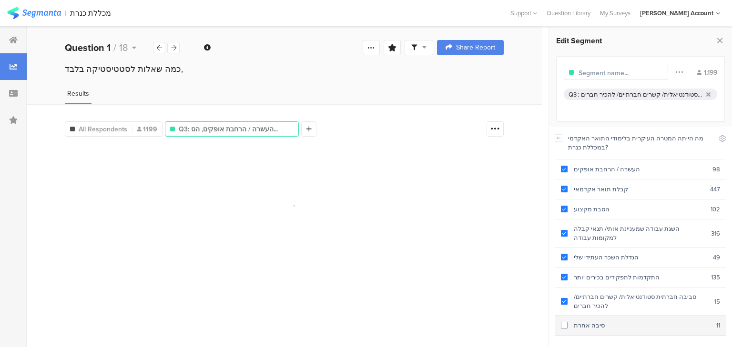
click at [581, 323] on div "סיבה אחרת" at bounding box center [641, 325] width 149 height 9
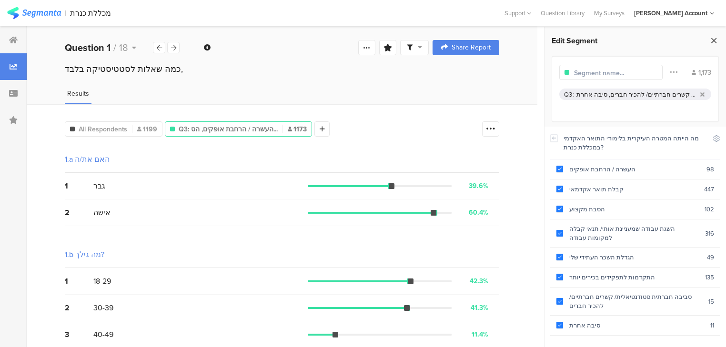
click at [715, 42] on icon at bounding box center [714, 40] width 10 height 13
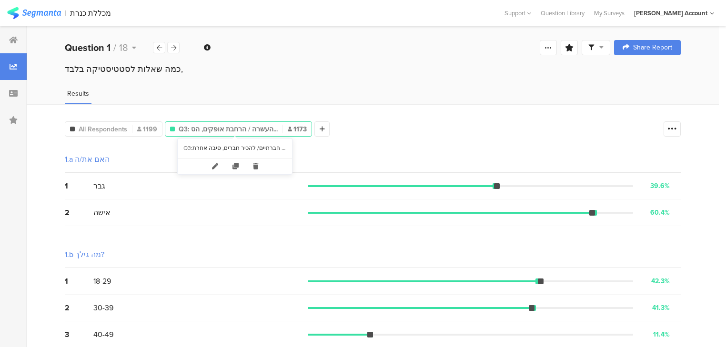
click at [238, 126] on span "Q3: העשרה / הרחבת אופקים, הס..." at bounding box center [228, 129] width 99 height 10
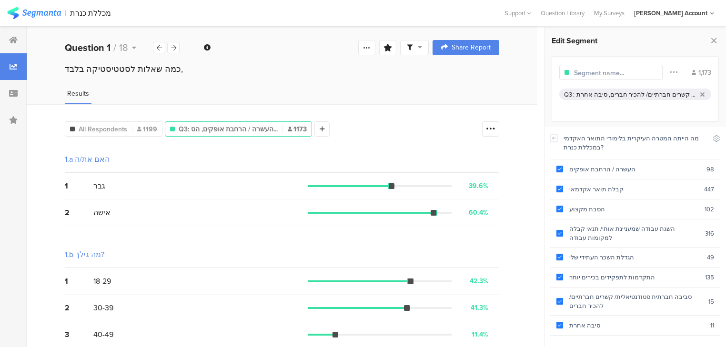
click at [587, 68] on input "text" at bounding box center [615, 73] width 83 height 10
type input "משיבים לשאלה ראשונה 1173"
click at [714, 42] on icon at bounding box center [714, 40] width 10 height 13
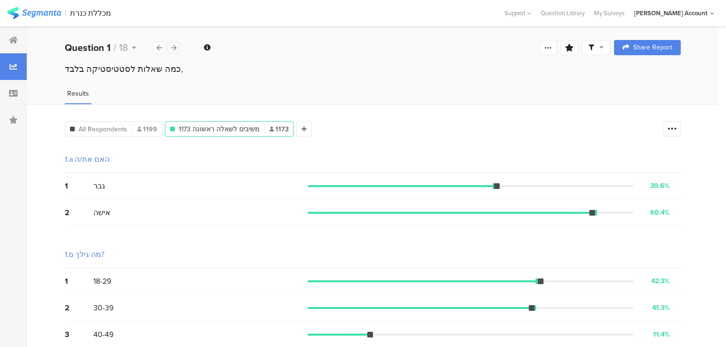
click at [172, 48] on icon at bounding box center [173, 48] width 5 height 6
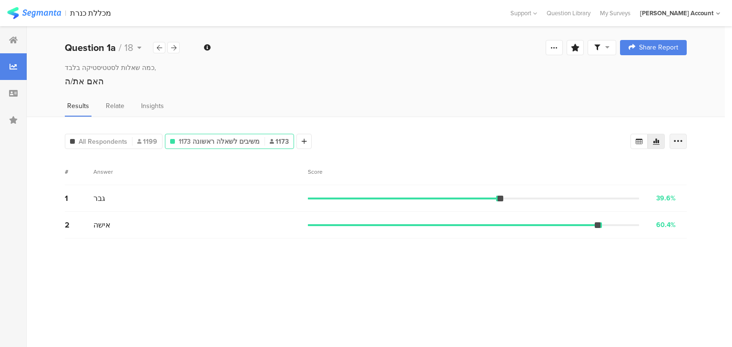
click at [679, 139] on icon at bounding box center [678, 142] width 10 height 10
click at [638, 140] on icon at bounding box center [639, 142] width 7 height 6
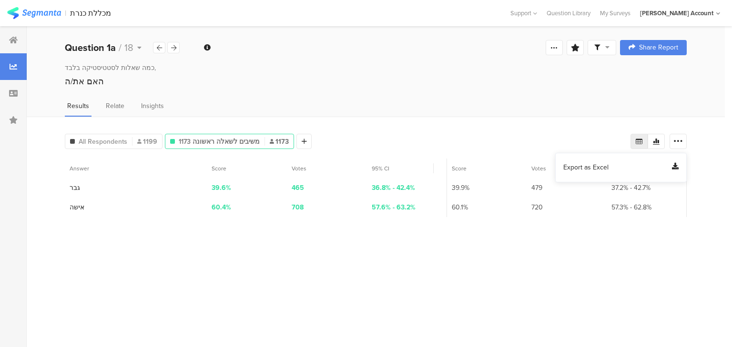
click at [578, 170] on span "Export as Excel" at bounding box center [585, 168] width 45 height 10
drag, startPoint x: 172, startPoint y: 46, endPoint x: 176, endPoint y: 51, distance: 6.5
click at [172, 47] on icon at bounding box center [173, 48] width 5 height 6
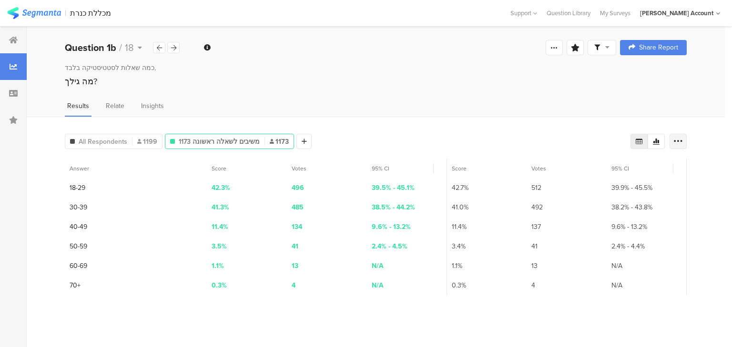
click at [680, 137] on icon at bounding box center [678, 142] width 10 height 10
click at [578, 170] on span "Export as Excel" at bounding box center [585, 168] width 45 height 10
click at [177, 48] on div at bounding box center [173, 47] width 12 height 11
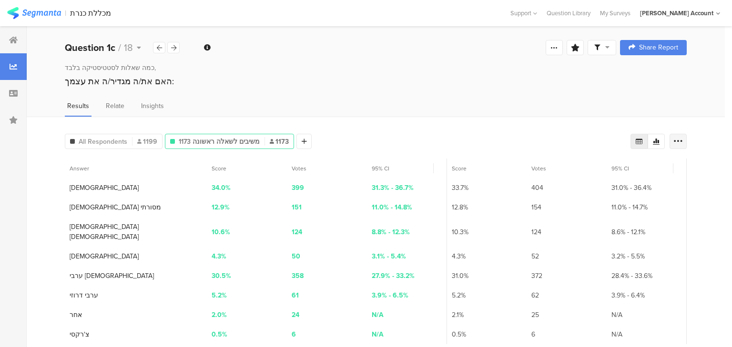
click at [679, 142] on icon at bounding box center [678, 142] width 10 height 10
click at [573, 164] on span "Export as Excel" at bounding box center [585, 168] width 45 height 10
click at [174, 48] on icon at bounding box center [173, 48] width 5 height 6
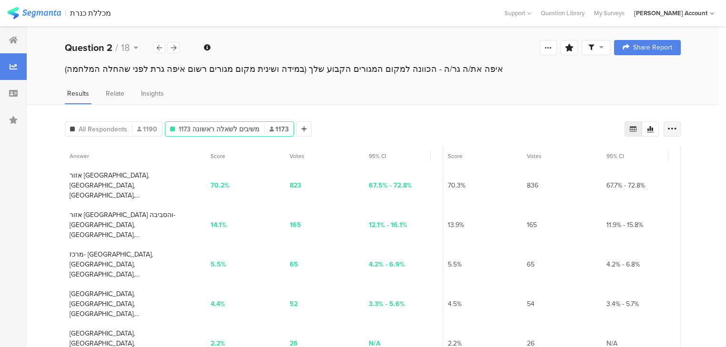
click at [677, 128] on icon at bounding box center [673, 129] width 10 height 10
click at [568, 155] on span "Export as Excel" at bounding box center [585, 156] width 45 height 10
click at [172, 46] on icon at bounding box center [173, 48] width 5 height 6
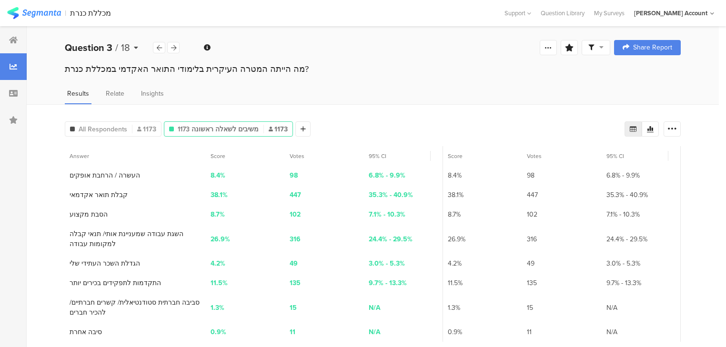
click at [91, 47] on b "Question 3" at bounding box center [89, 48] width 48 height 14
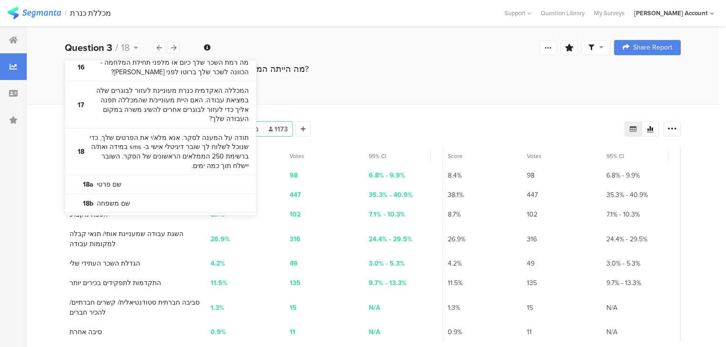
scroll to position [541, 0]
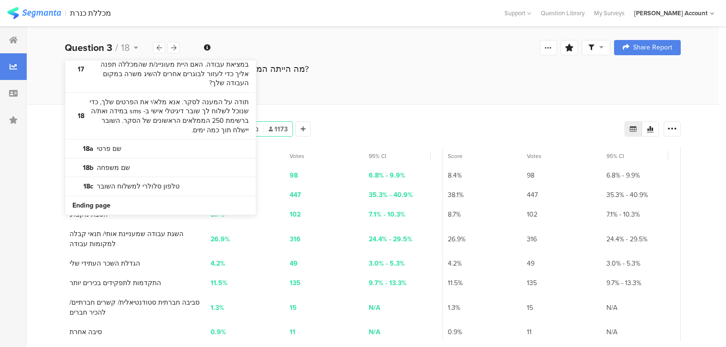
click at [375, 82] on div "מה הייתה המטרה העיקרית בלימודי התואר האקדמי במכללת כנרת?" at bounding box center [373, 78] width 692 height 30
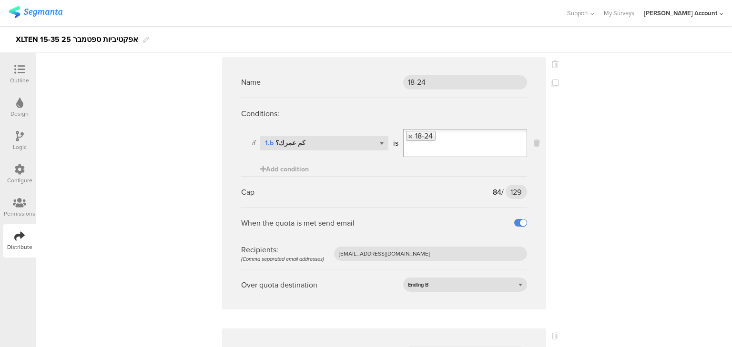
scroll to position [1153, 0]
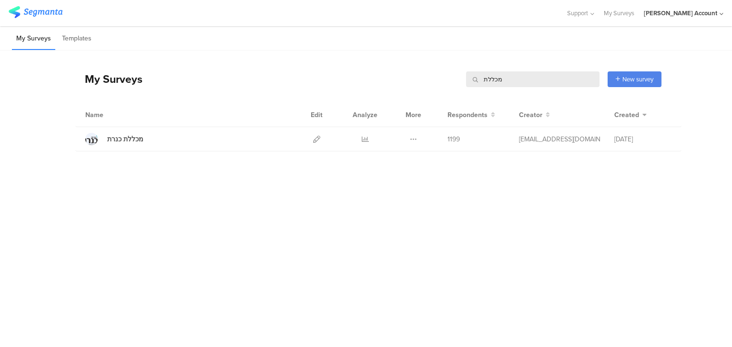
click at [488, 77] on input "מכללת" at bounding box center [532, 79] width 133 height 16
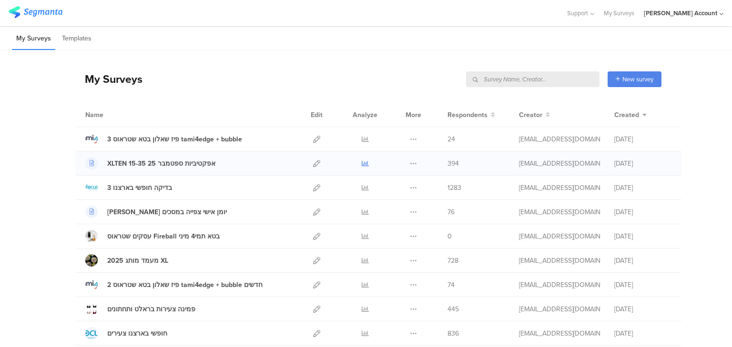
click at [362, 160] on icon at bounding box center [365, 163] width 7 height 7
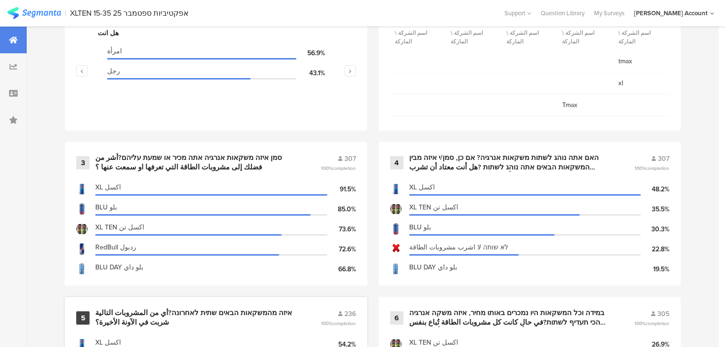
scroll to position [457, 0]
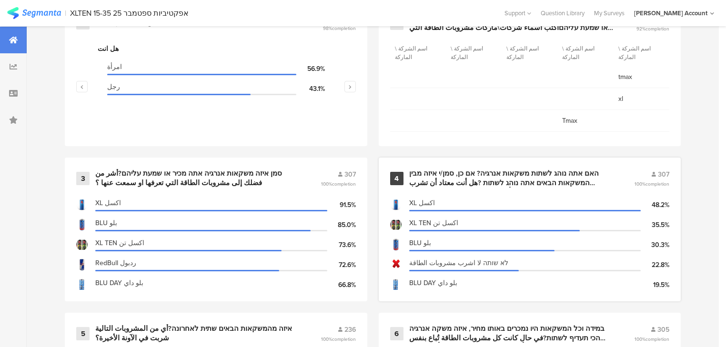
click at [446, 177] on div "האם אתה נוהג לשתות משקאות אנרגיה? אם כן, סמן/י איזה מבין המשקאות הבאים אתה נוהג…" at bounding box center [510, 178] width 203 height 19
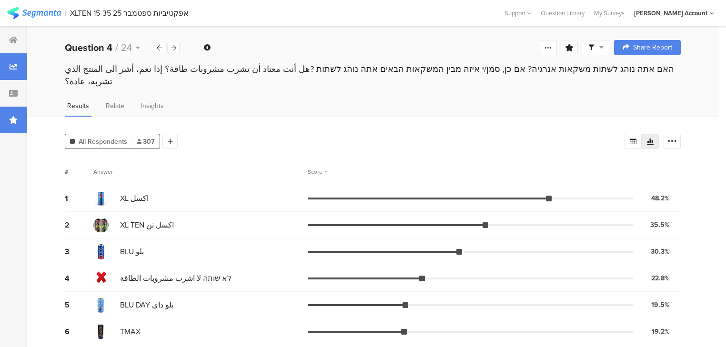
click at [8, 118] on div at bounding box center [13, 120] width 27 height 27
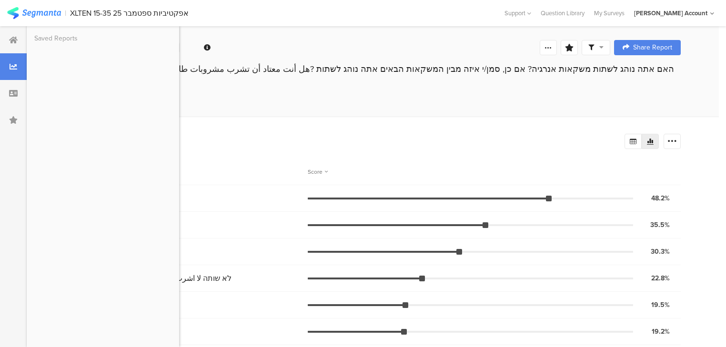
click at [249, 168] on div "Answer" at bounding box center [200, 172] width 214 height 9
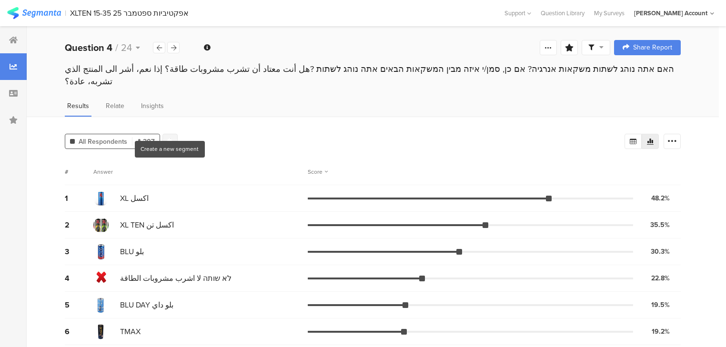
click at [168, 138] on icon at bounding box center [170, 141] width 5 height 7
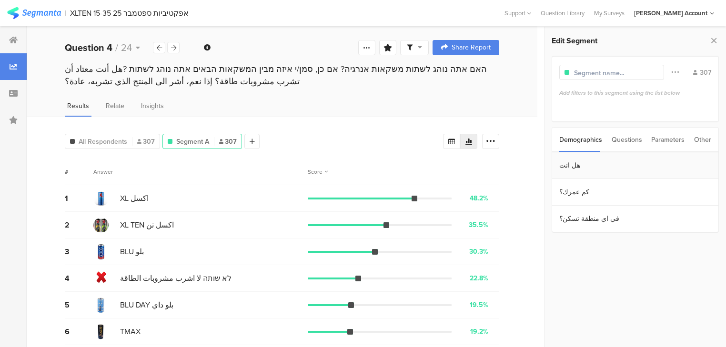
click at [580, 168] on section "هل انت" at bounding box center [635, 165] width 166 height 27
click at [554, 136] on icon at bounding box center [554, 138] width 7 height 8
click at [577, 195] on section "كم عمرك؟" at bounding box center [635, 192] width 166 height 27
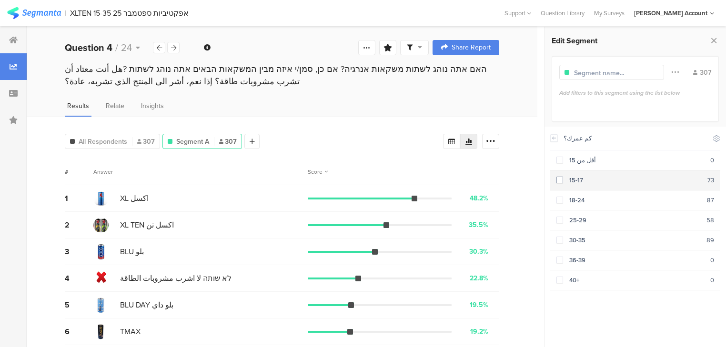
click at [576, 181] on div "15-17" at bounding box center [635, 180] width 144 height 9
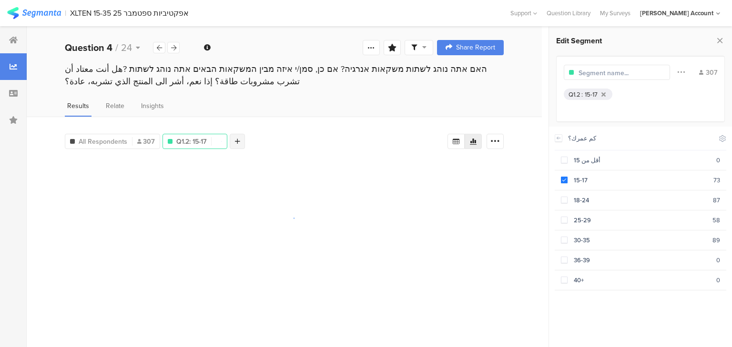
click at [240, 137] on div at bounding box center [237, 141] width 15 height 15
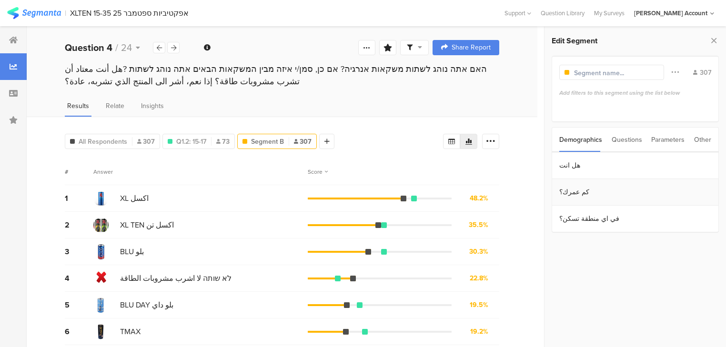
click at [585, 195] on section "كم عمرك؟" at bounding box center [635, 192] width 166 height 27
click at [567, 201] on div "18-24" at bounding box center [635, 200] width 144 height 9
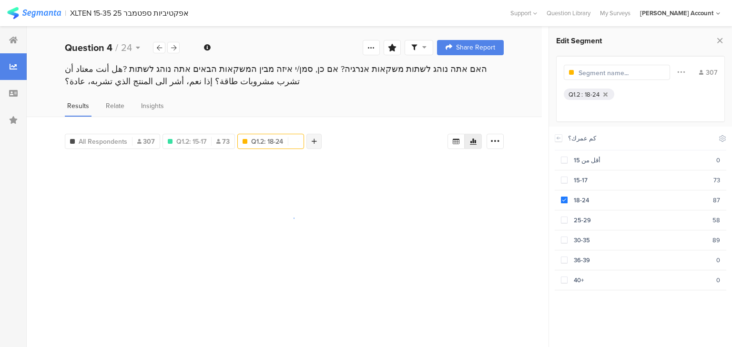
click at [318, 135] on div at bounding box center [313, 141] width 15 height 15
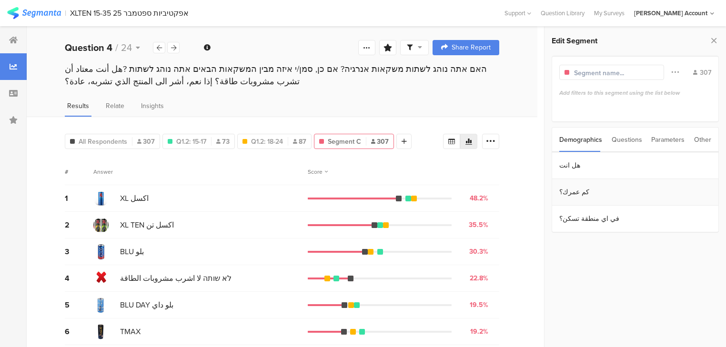
click at [582, 190] on section "كم عمرك؟" at bounding box center [635, 192] width 166 height 27
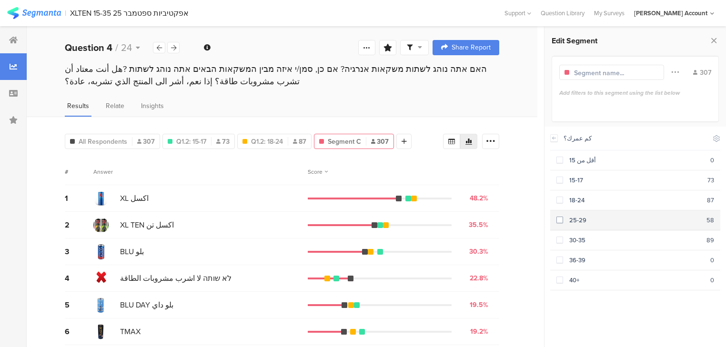
drag, startPoint x: 565, startPoint y: 217, endPoint x: 568, endPoint y: 227, distance: 9.9
click at [565, 219] on div "25-29" at bounding box center [634, 220] width 143 height 9
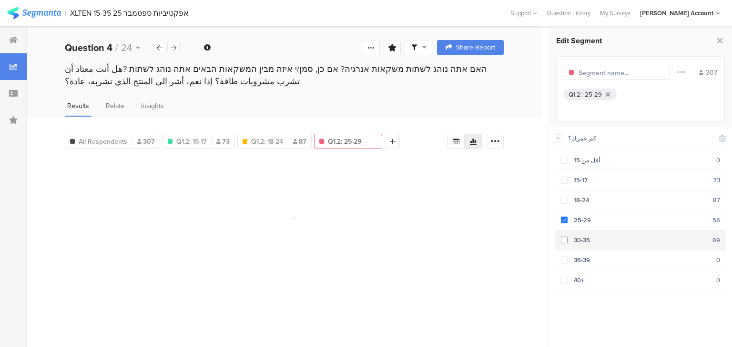
click at [575, 242] on div "30-35" at bounding box center [639, 240] width 145 height 9
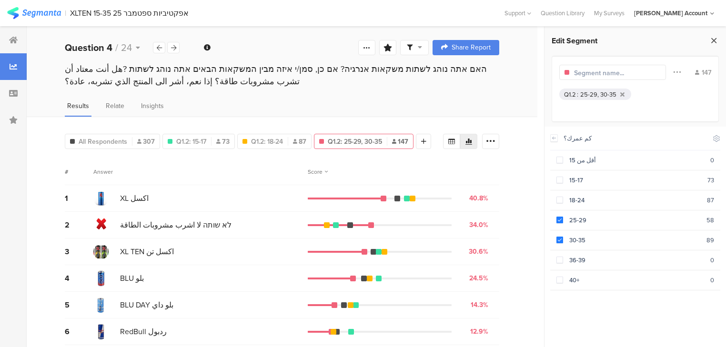
click at [714, 44] on icon at bounding box center [714, 40] width 10 height 13
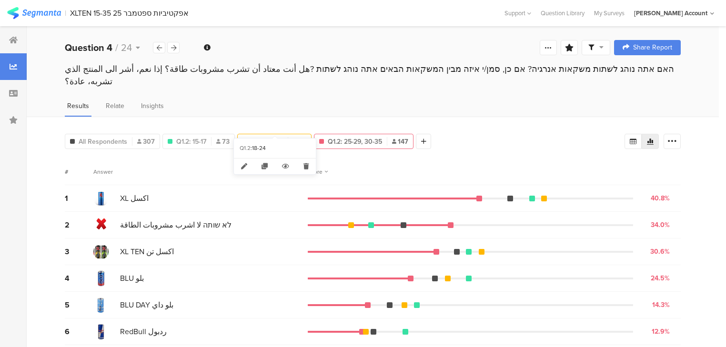
click at [259, 137] on span "Q1.2: 18-24" at bounding box center [267, 142] width 32 height 10
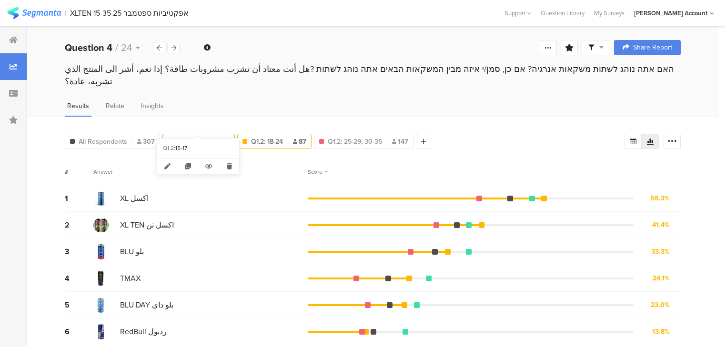
click at [191, 137] on span "Q1.2: 15-17" at bounding box center [191, 142] width 30 height 10
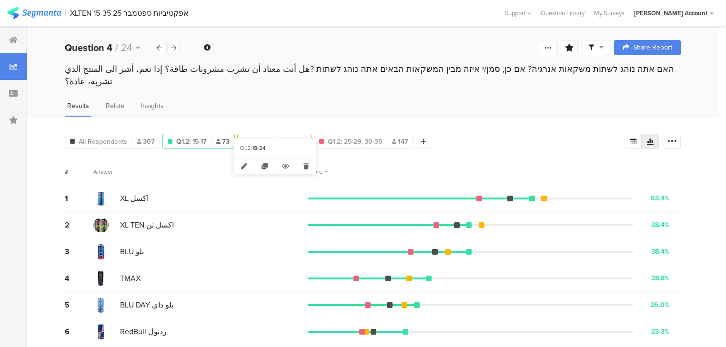
click at [268, 137] on span "Q1.2: 18-24" at bounding box center [267, 142] width 32 height 10
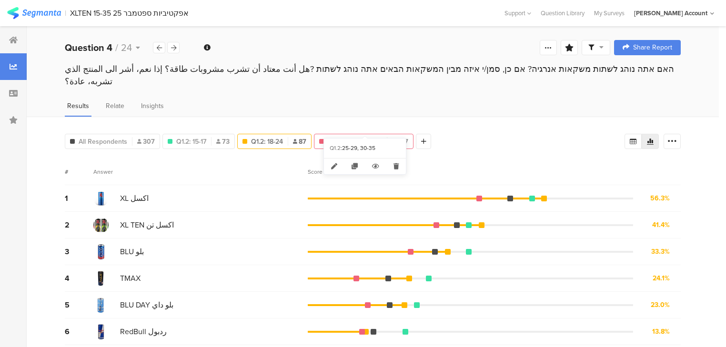
click at [354, 137] on span "Q1.2: 25-29, 30-35" at bounding box center [355, 142] width 54 height 10
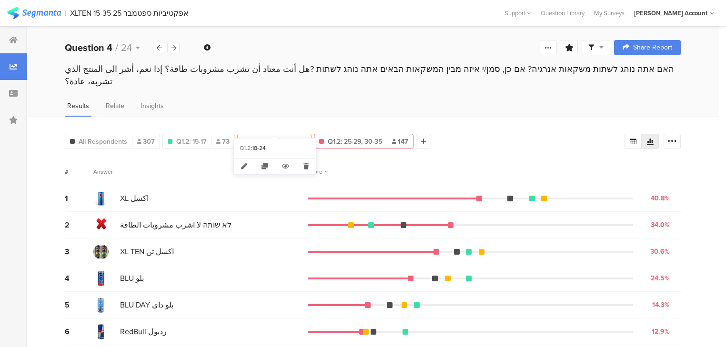
click at [273, 137] on span "Q1.2: 18-24" at bounding box center [267, 142] width 32 height 10
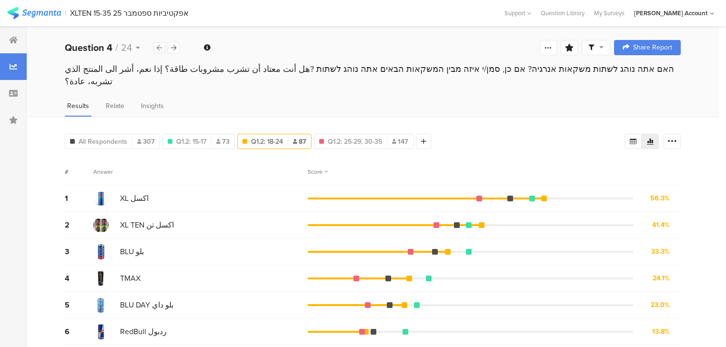
click at [157, 47] on icon at bounding box center [159, 48] width 5 height 6
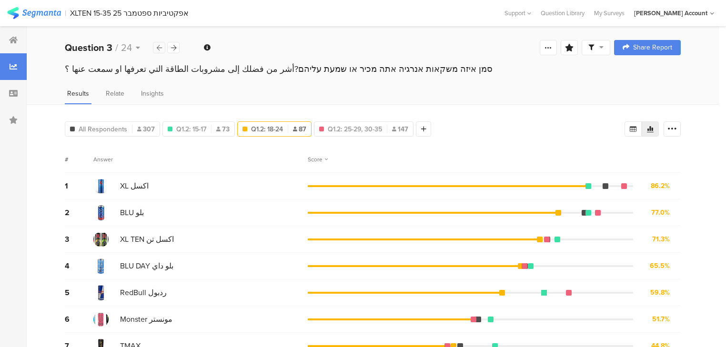
click at [157, 47] on icon at bounding box center [159, 48] width 5 height 6
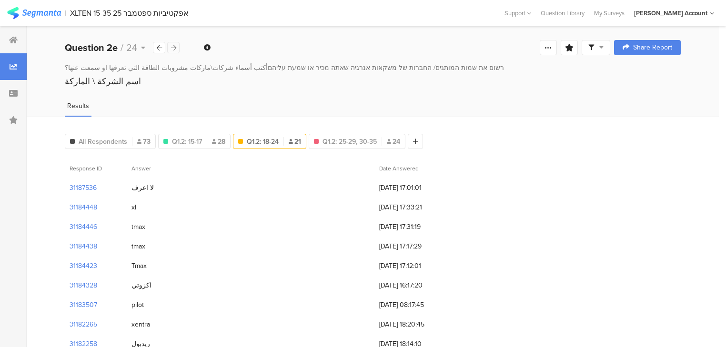
click at [174, 49] on icon at bounding box center [173, 48] width 5 height 6
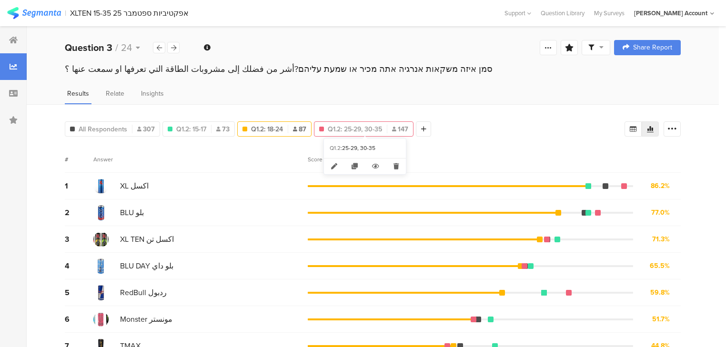
click at [350, 130] on span "Q1.2: 25-29, 30-35" at bounding box center [355, 129] width 54 height 10
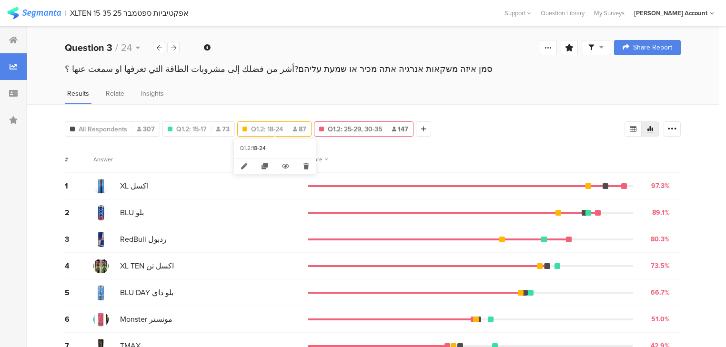
click at [280, 128] on span "Q1.2: 18-24" at bounding box center [267, 129] width 32 height 10
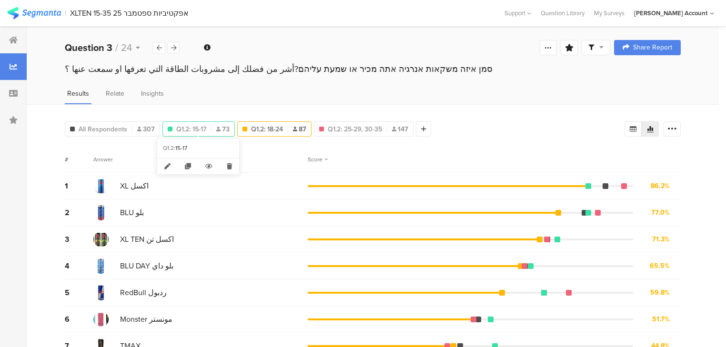
click at [191, 128] on span "Q1.2: 15-17" at bounding box center [191, 129] width 30 height 10
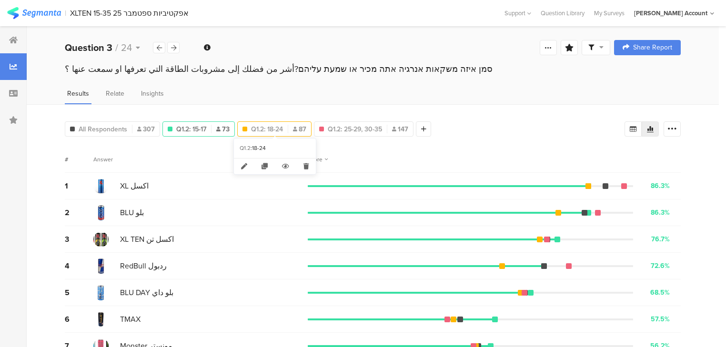
click at [263, 125] on span "Q1.2: 18-24" at bounding box center [267, 129] width 32 height 10
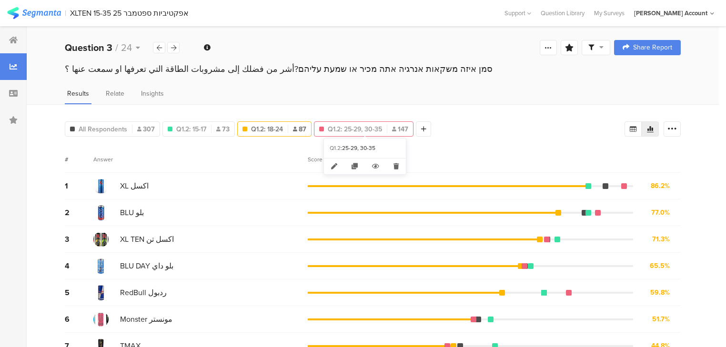
click at [341, 126] on span "Q1.2: 25-29, 30-35" at bounding box center [355, 129] width 54 height 10
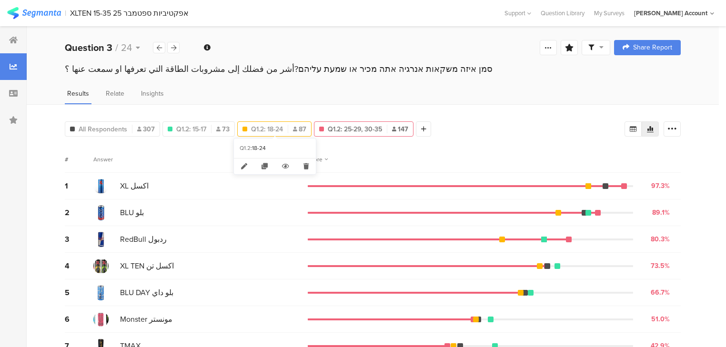
click at [277, 128] on span "Q1.2: 18-24" at bounding box center [267, 129] width 32 height 10
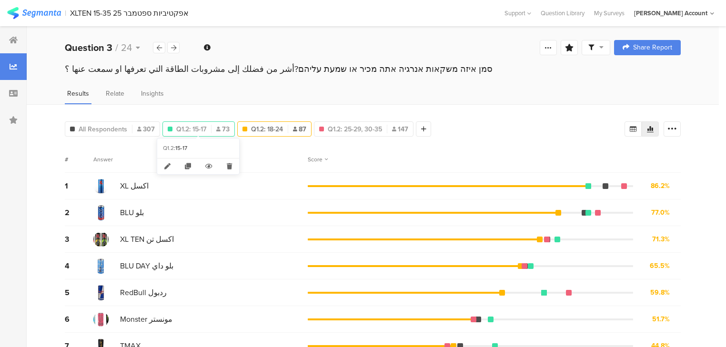
click at [194, 124] on span "Q1.2: 15-17" at bounding box center [191, 129] width 30 height 10
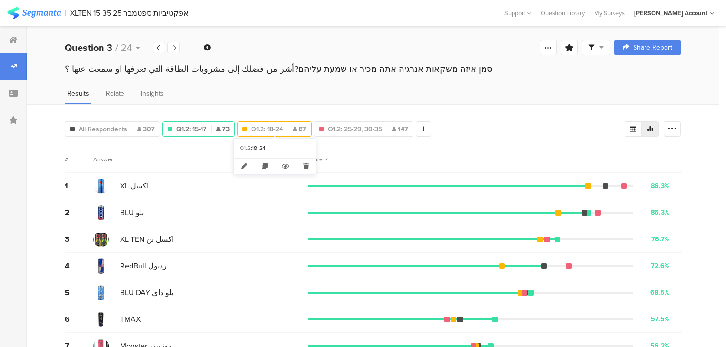
click at [276, 127] on span "Q1.2: 18-24" at bounding box center [267, 129] width 32 height 10
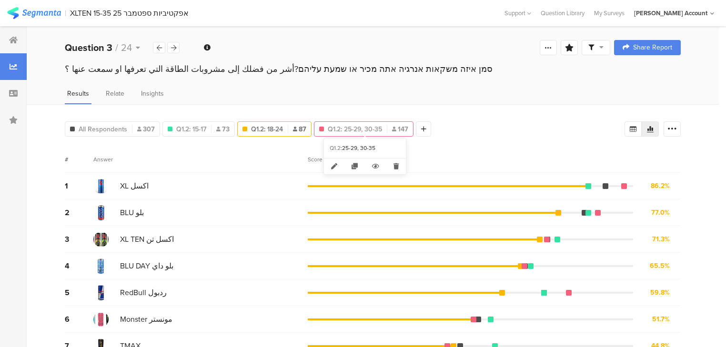
click at [351, 127] on span "Q1.2: 25-29, 30-35" at bounding box center [355, 129] width 54 height 10
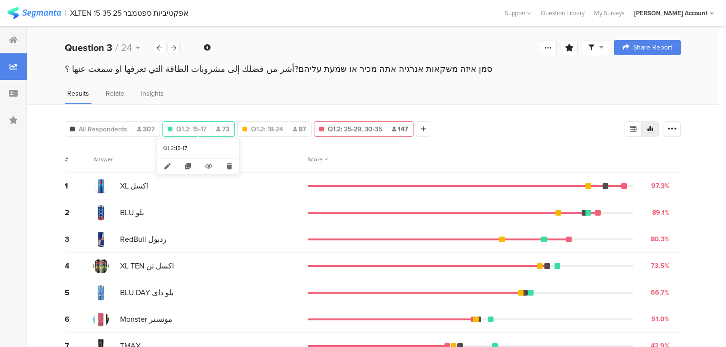
click at [198, 124] on span "Q1.2: 15-17" at bounding box center [191, 129] width 30 height 10
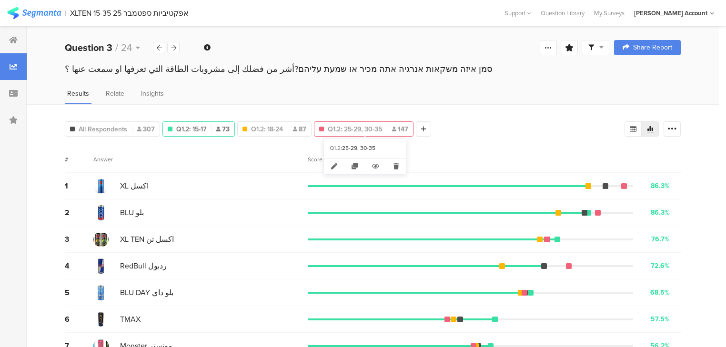
click at [352, 129] on span "Q1.2: 25-29, 30-35" at bounding box center [355, 129] width 54 height 10
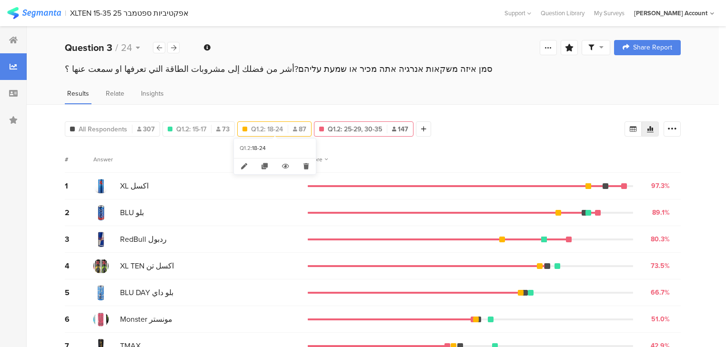
click at [274, 130] on span "Q1.2: 18-24" at bounding box center [267, 129] width 32 height 10
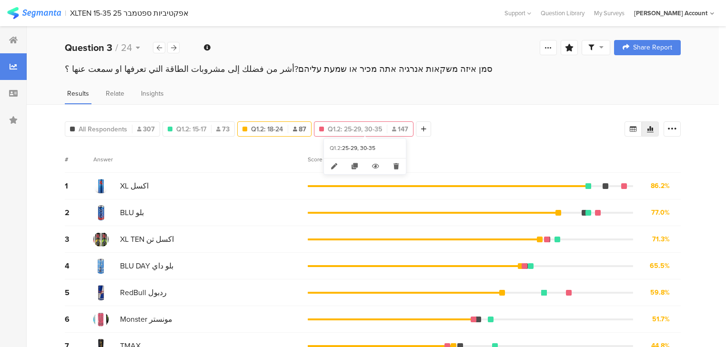
click at [339, 124] on span "Q1.2: 25-29, 30-35" at bounding box center [355, 129] width 54 height 10
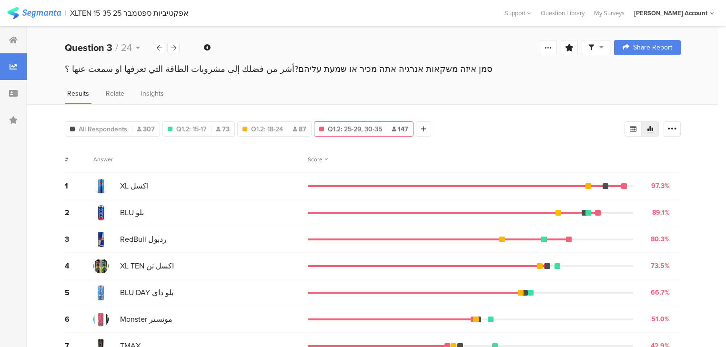
click at [292, 119] on div "All Respondents 307 Q1.2: 15-17 73 Q1.2: 18-24 87 Q1.2: 25-29, 30-35 147 Add Se…" at bounding box center [248, 127] width 366 height 19
click at [293, 126] on div "Q1.2: 18-24 87" at bounding box center [274, 129] width 73 height 10
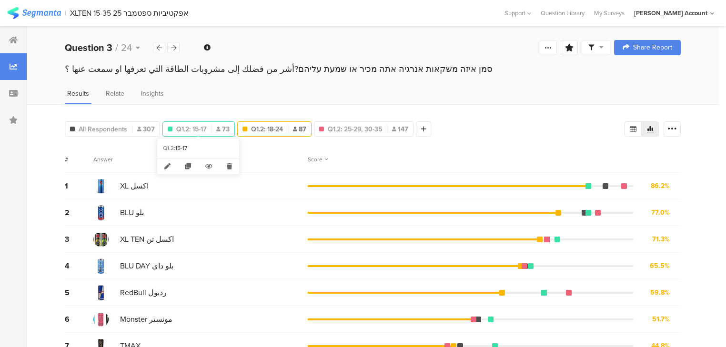
click at [211, 127] on div "Q1.2: 15-17 73" at bounding box center [198, 129] width 71 height 10
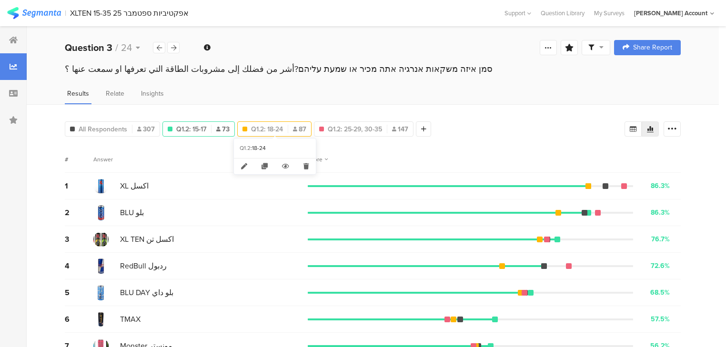
click at [275, 127] on span "Q1.2: 18-24" at bounding box center [267, 129] width 32 height 10
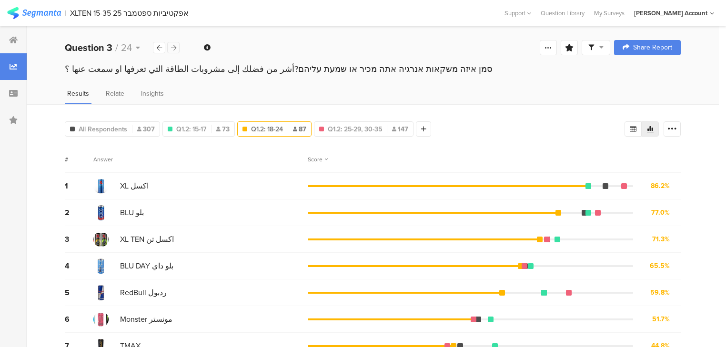
click at [172, 48] on icon at bounding box center [173, 48] width 5 height 6
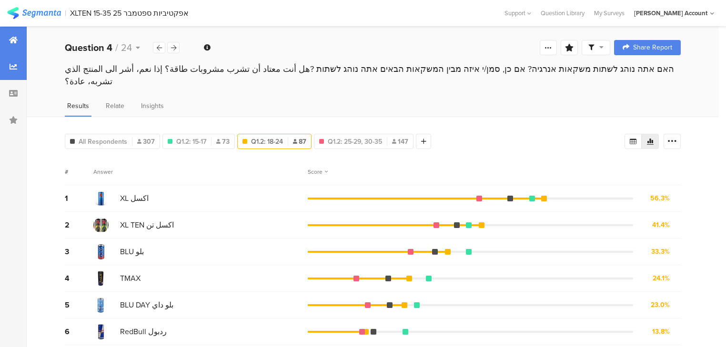
click at [9, 38] on icon at bounding box center [13, 40] width 9 height 8
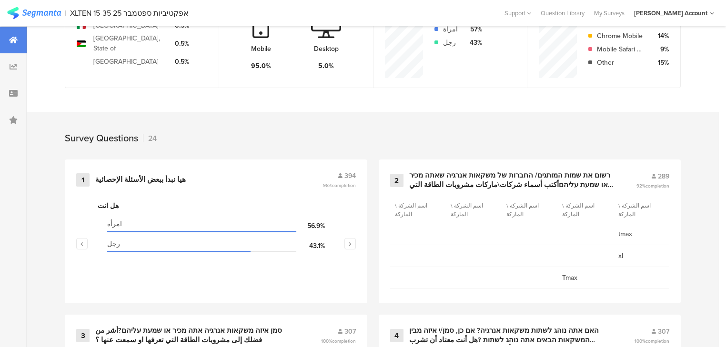
scroll to position [343, 0]
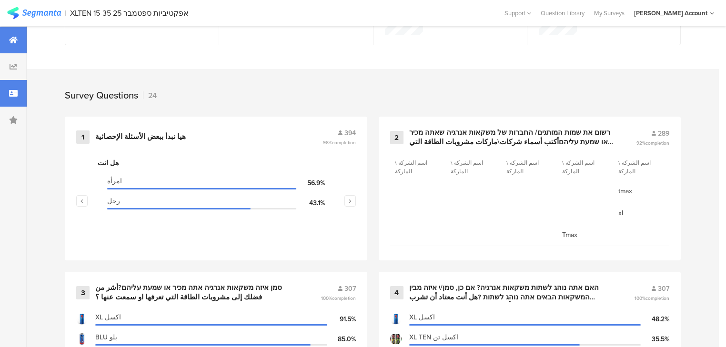
click at [13, 99] on div at bounding box center [13, 93] width 27 height 27
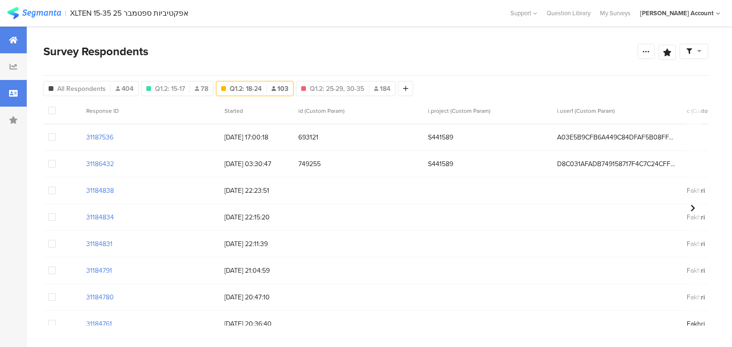
click at [10, 46] on div at bounding box center [13, 40] width 27 height 27
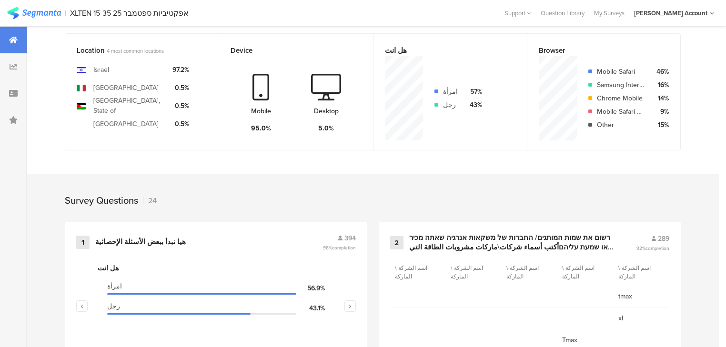
scroll to position [381, 0]
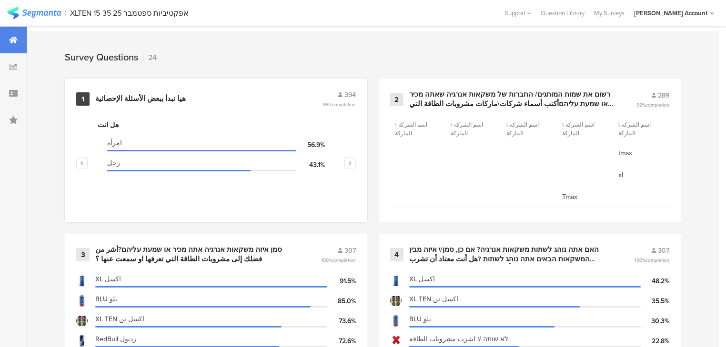
click at [140, 97] on div "هيا نبدأ ببعض الأسئلة الإحصائية" at bounding box center [140, 99] width 91 height 10
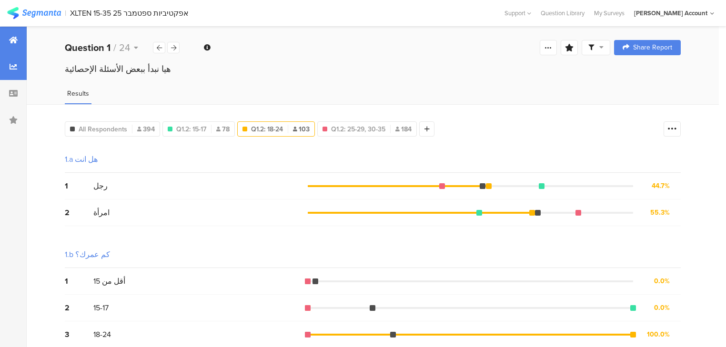
click at [8, 43] on div at bounding box center [13, 40] width 27 height 27
